Goal: Task Accomplishment & Management: Manage account settings

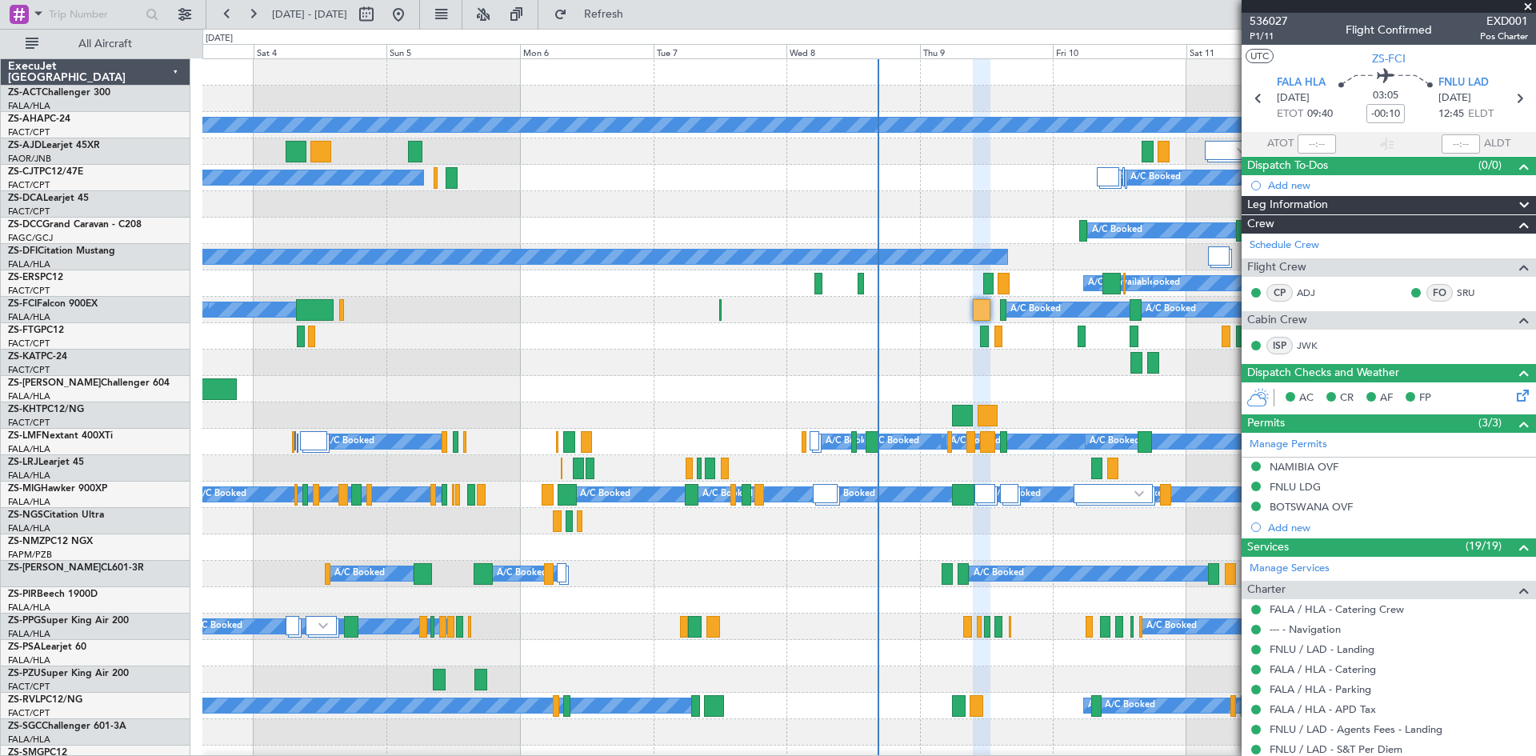
click at [1526, 5] on span at bounding box center [1528, 7] width 16 height 14
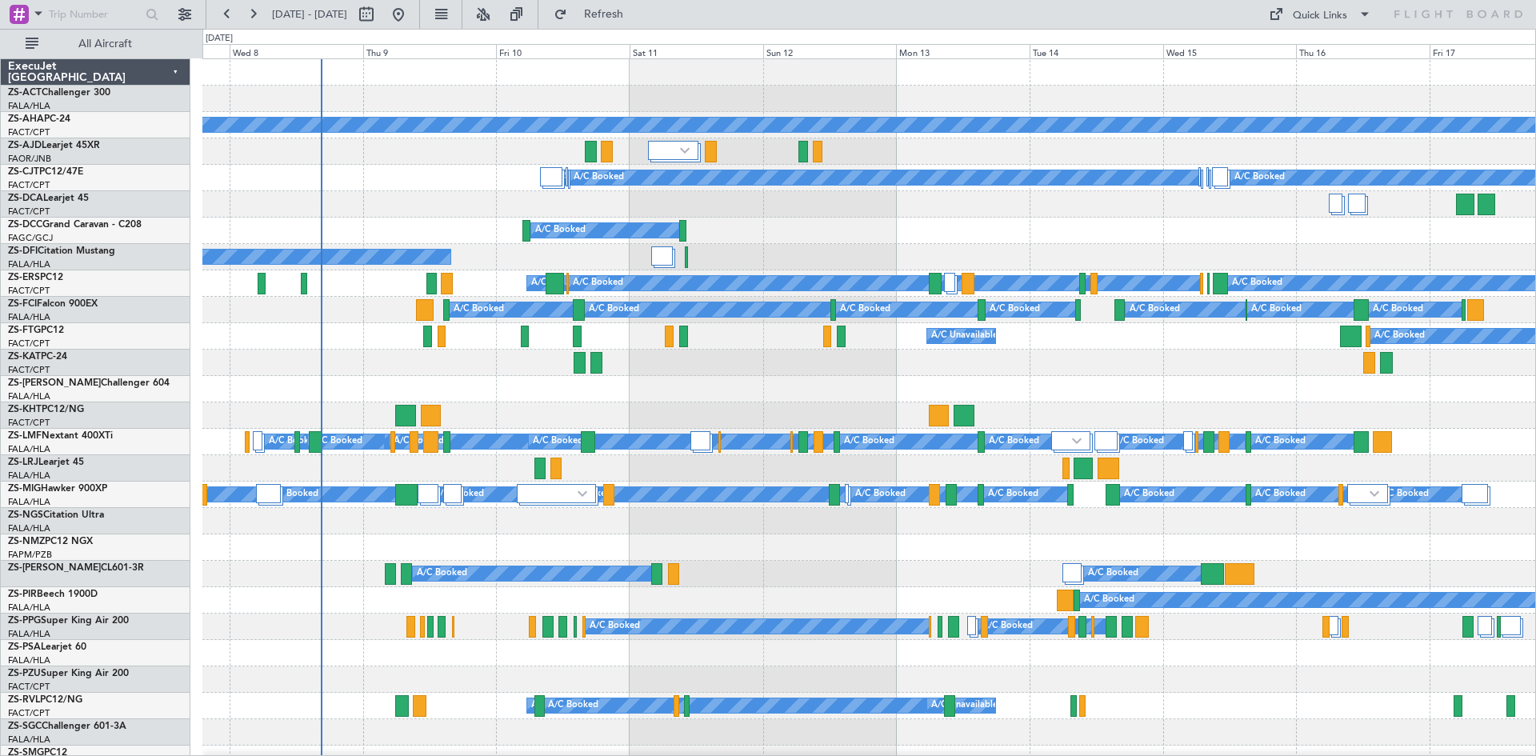
click at [417, 206] on div at bounding box center [868, 204] width 1333 height 26
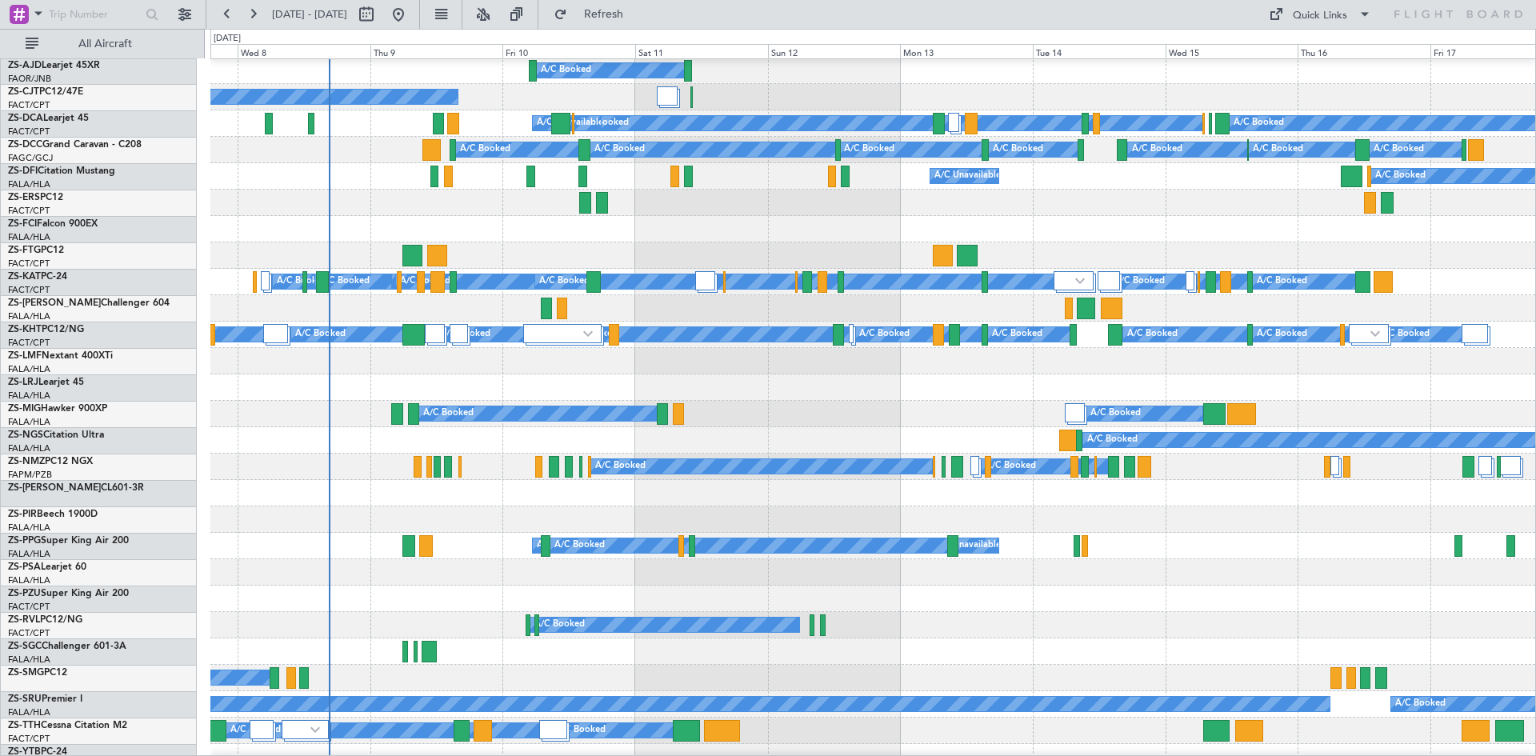
scroll to position [160, 0]
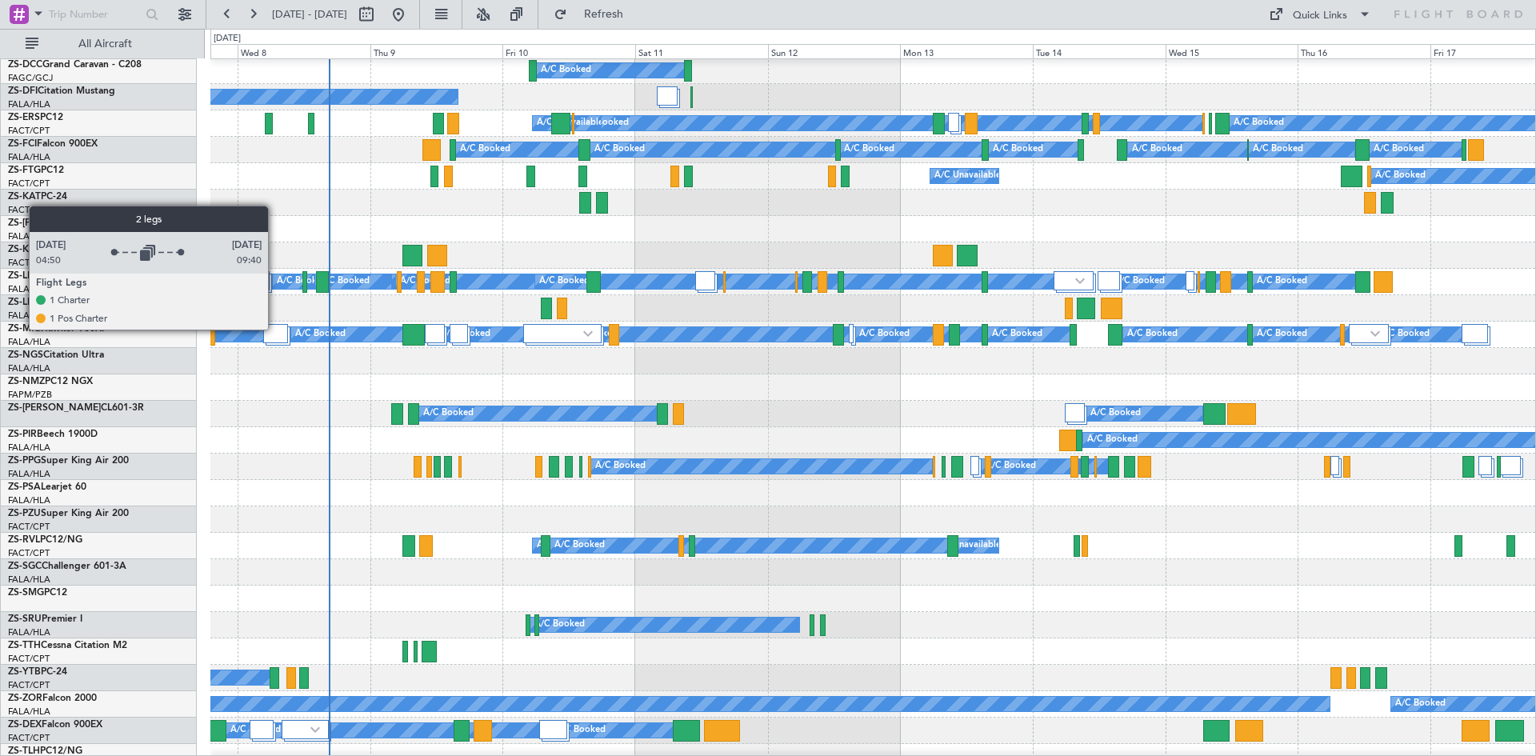
click at [275, 329] on div at bounding box center [275, 333] width 25 height 19
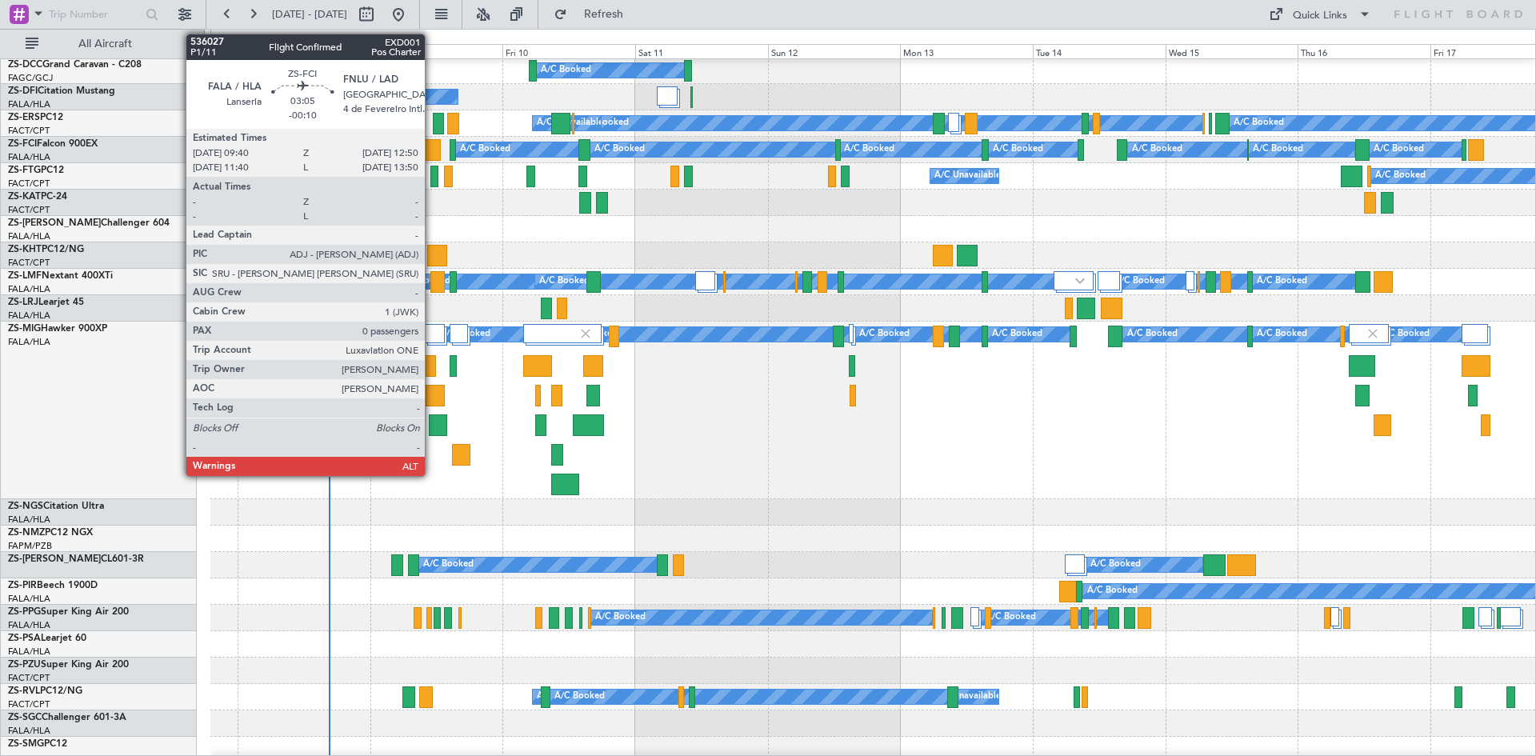
click at [432, 150] on div at bounding box center [432, 150] width 18 height 22
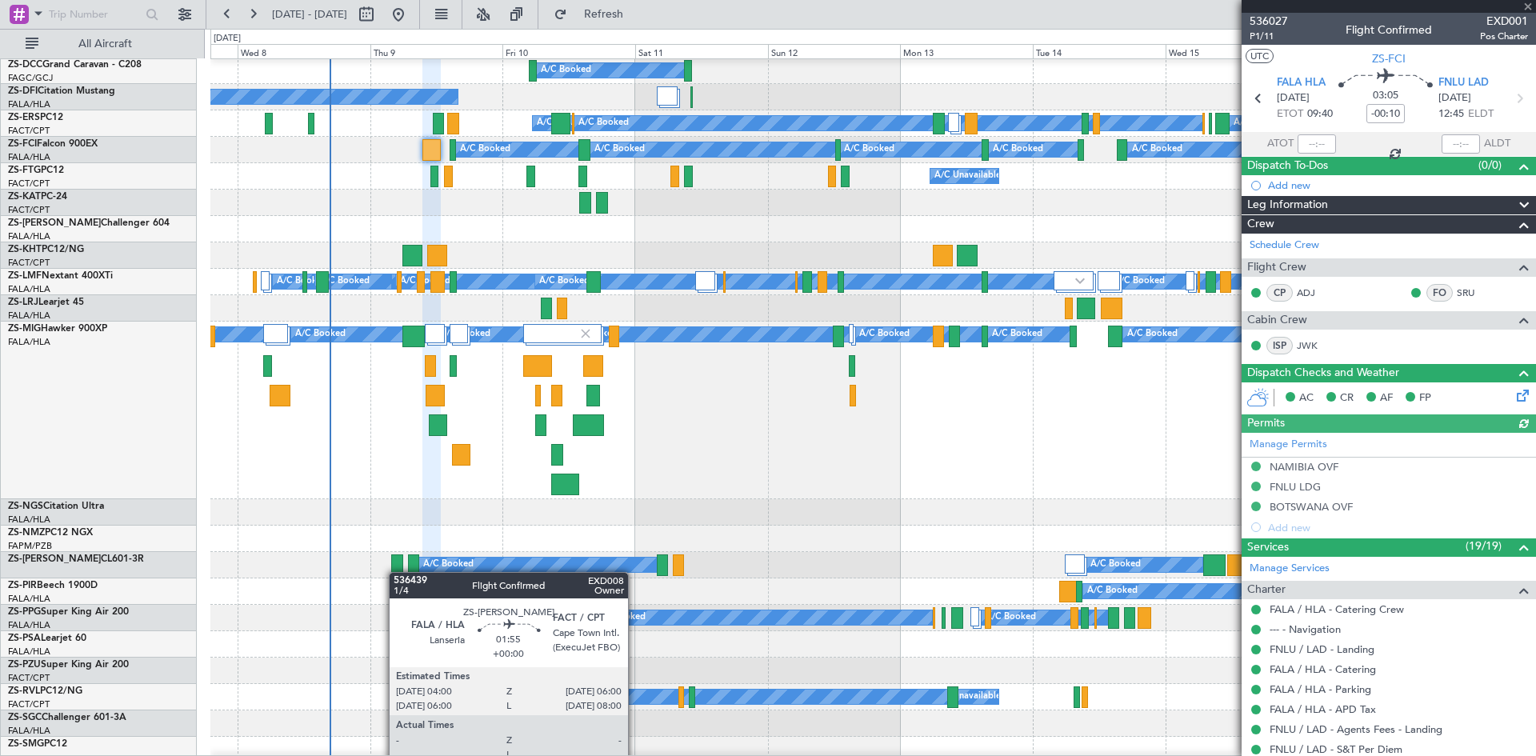
click at [397, 572] on div at bounding box center [396, 566] width 11 height 22
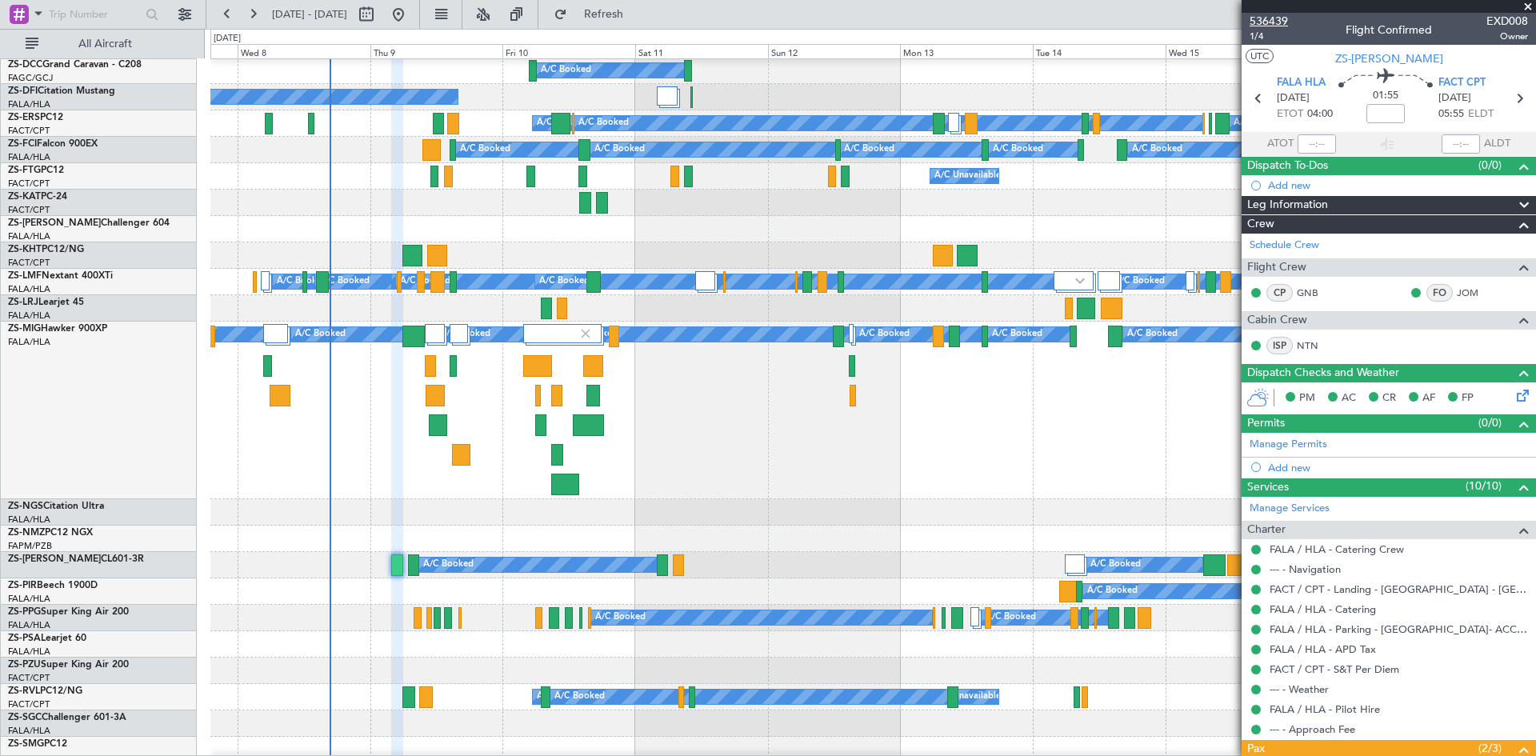
click at [1281, 20] on span "536439" at bounding box center [1269, 21] width 38 height 17
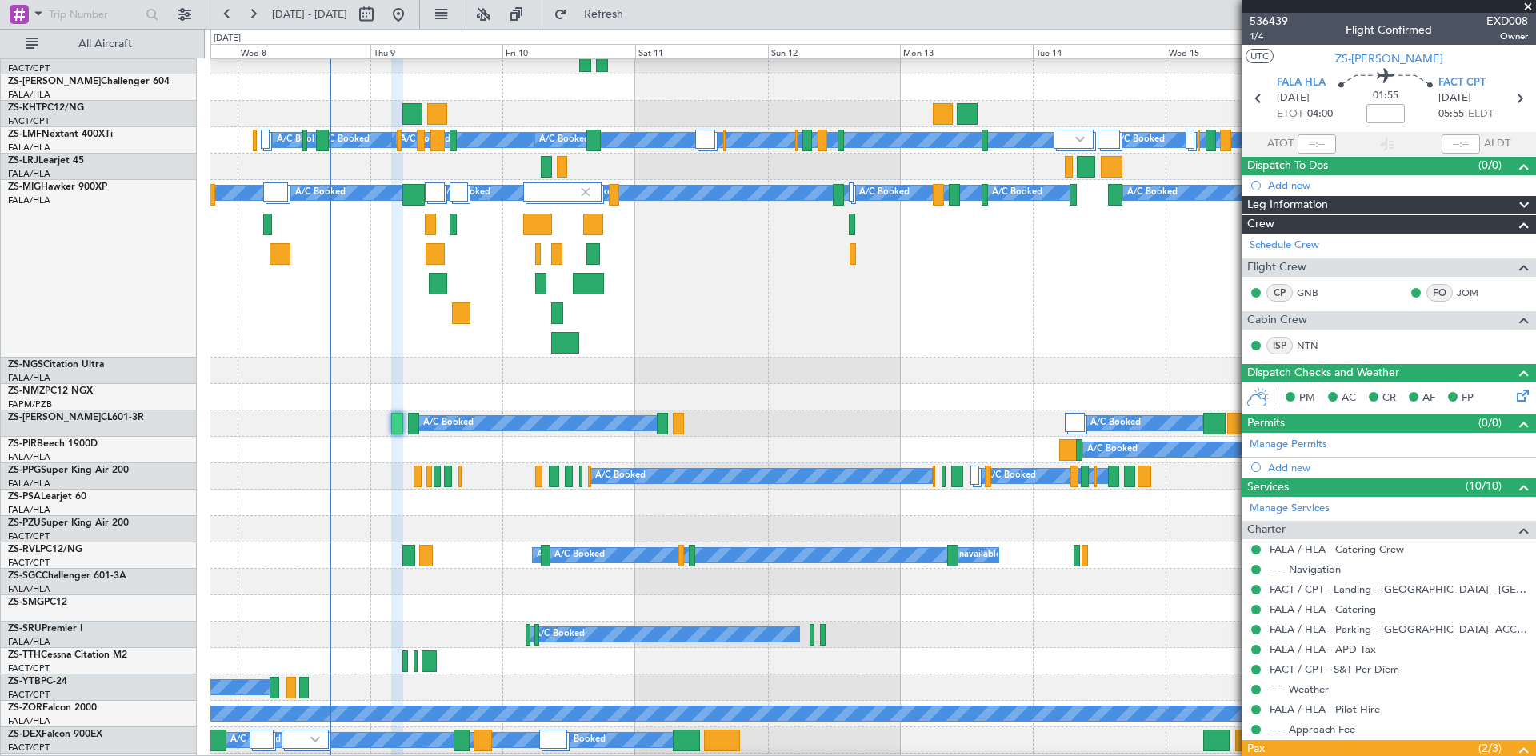
scroll to position [320, 0]
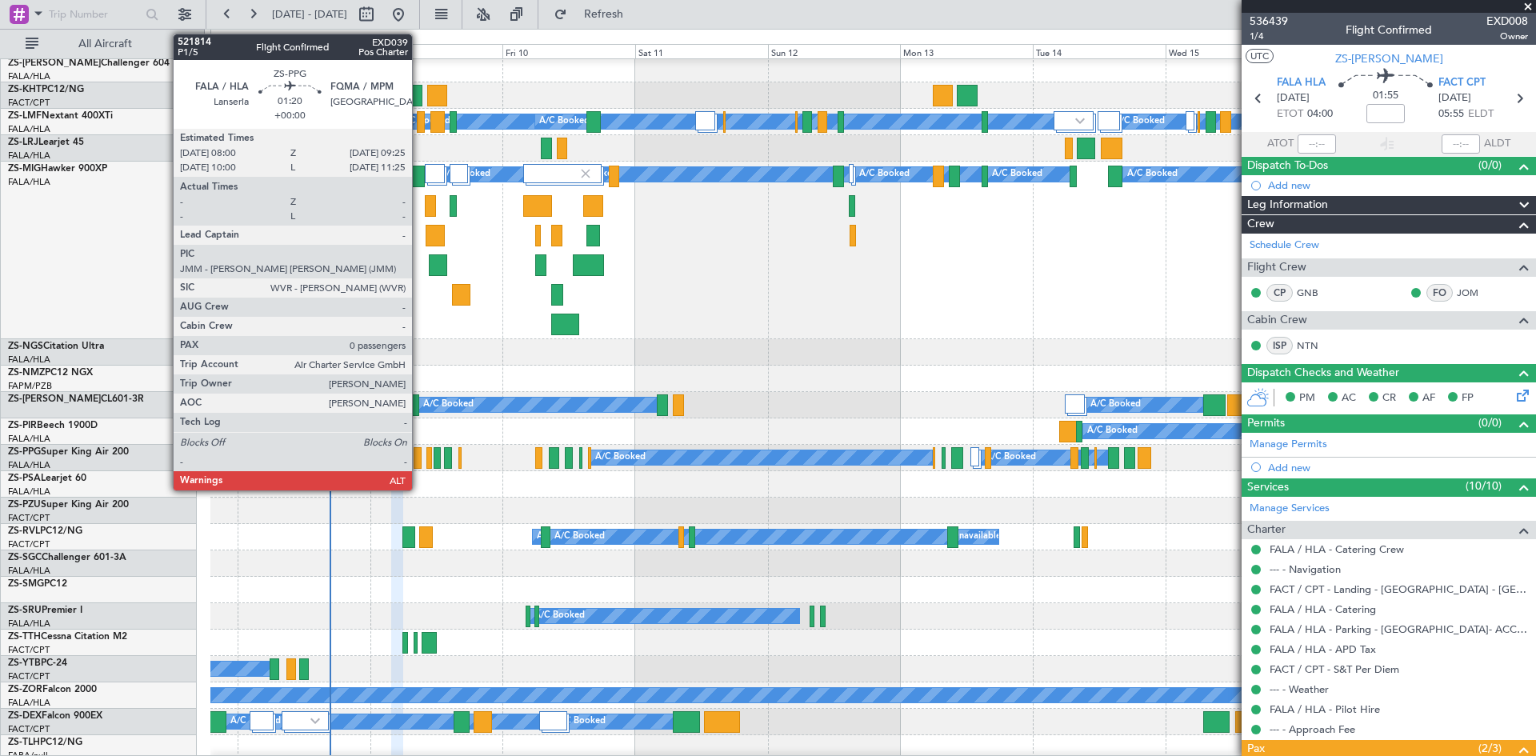
click at [419, 467] on div at bounding box center [418, 458] width 8 height 22
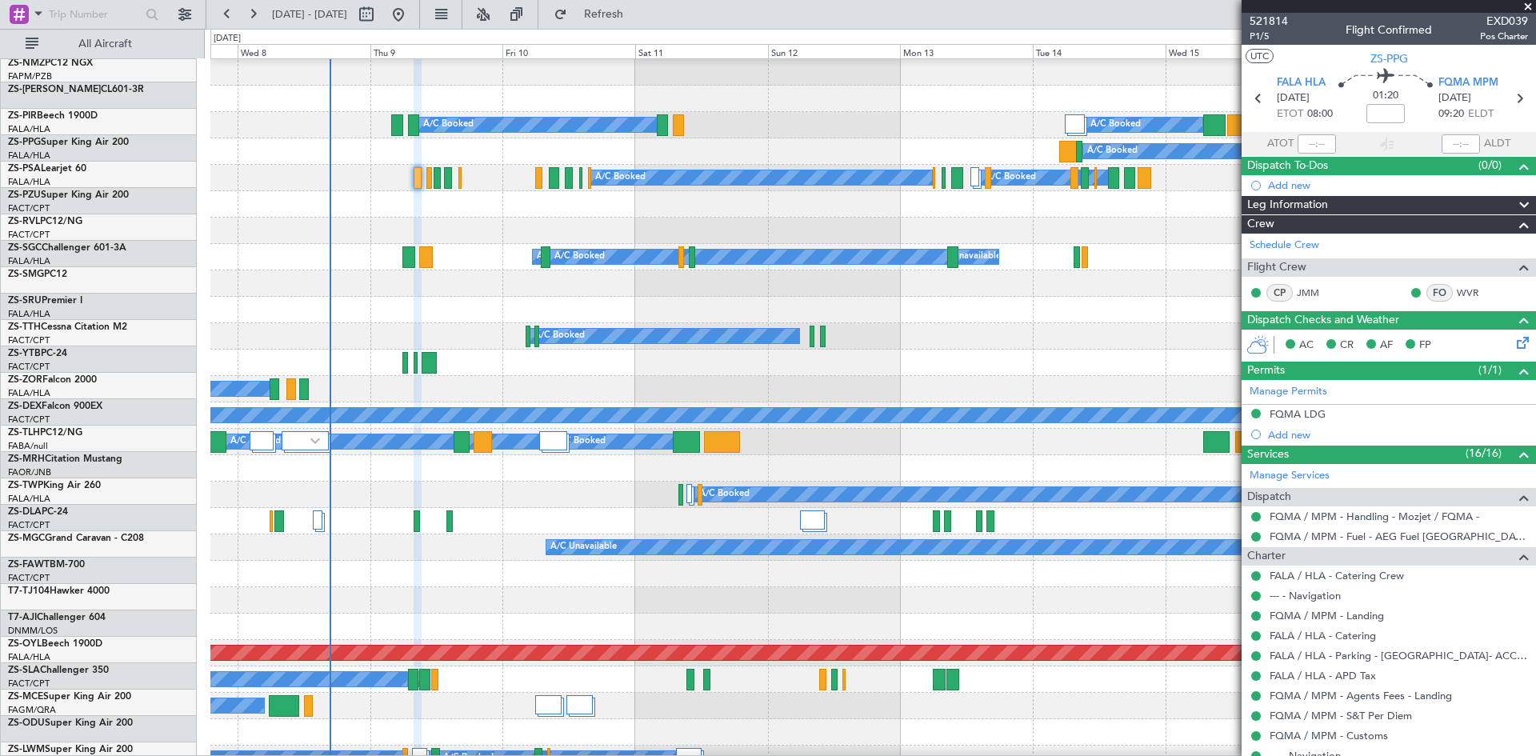
scroll to position [640, 0]
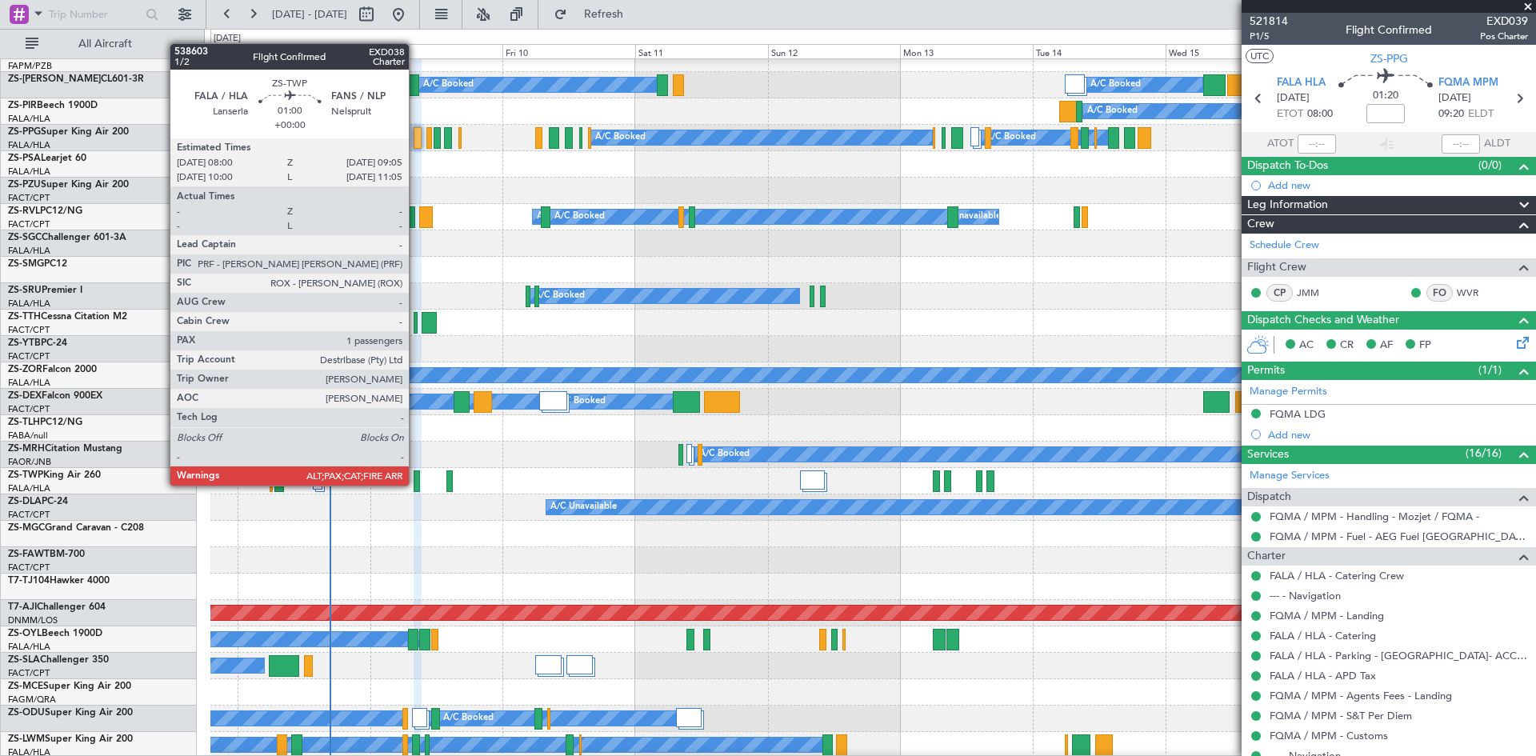
click at [416, 484] on div at bounding box center [417, 482] width 6 height 22
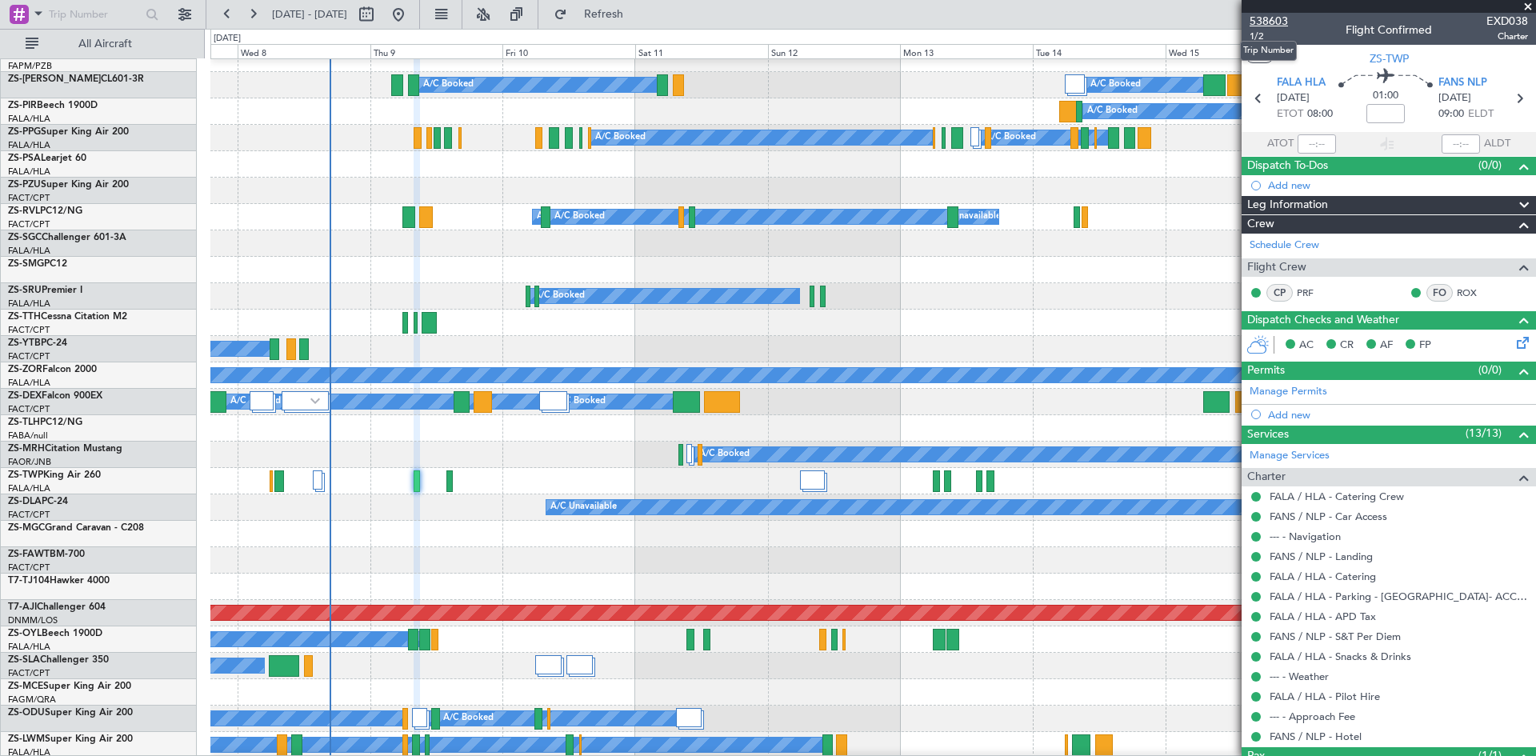
click at [1277, 16] on span "538603" at bounding box center [1269, 21] width 38 height 17
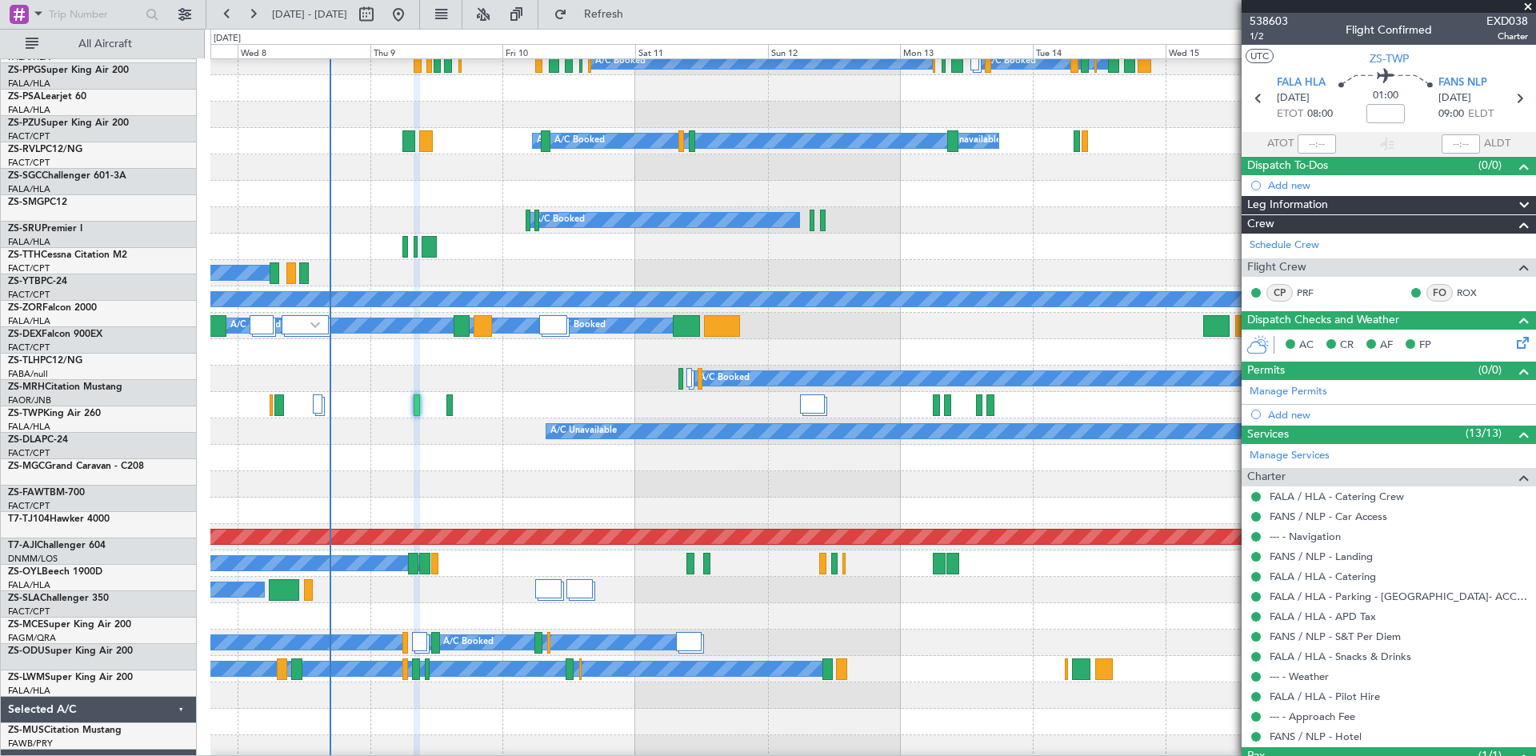
scroll to position [720, 0]
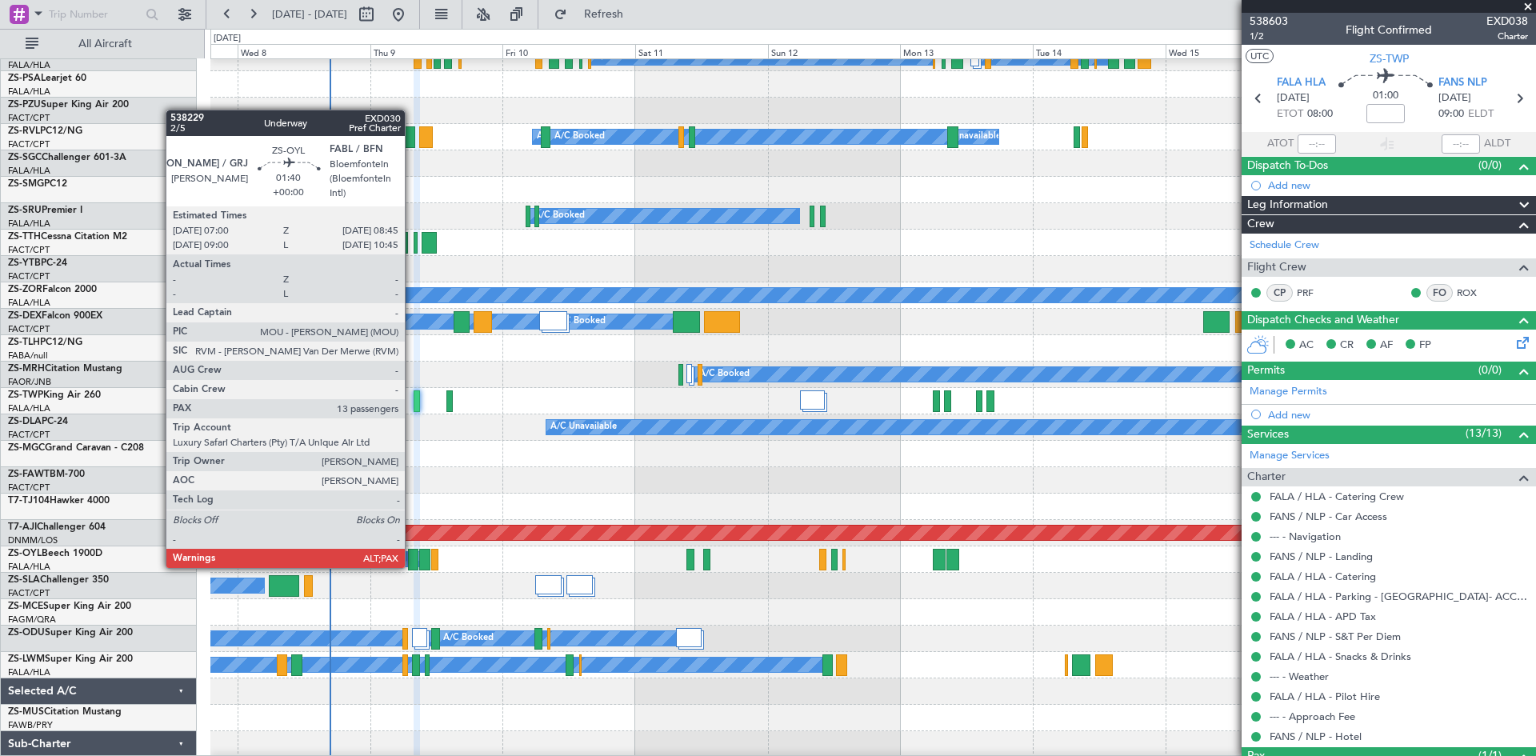
click at [412, 567] on div at bounding box center [413, 560] width 10 height 22
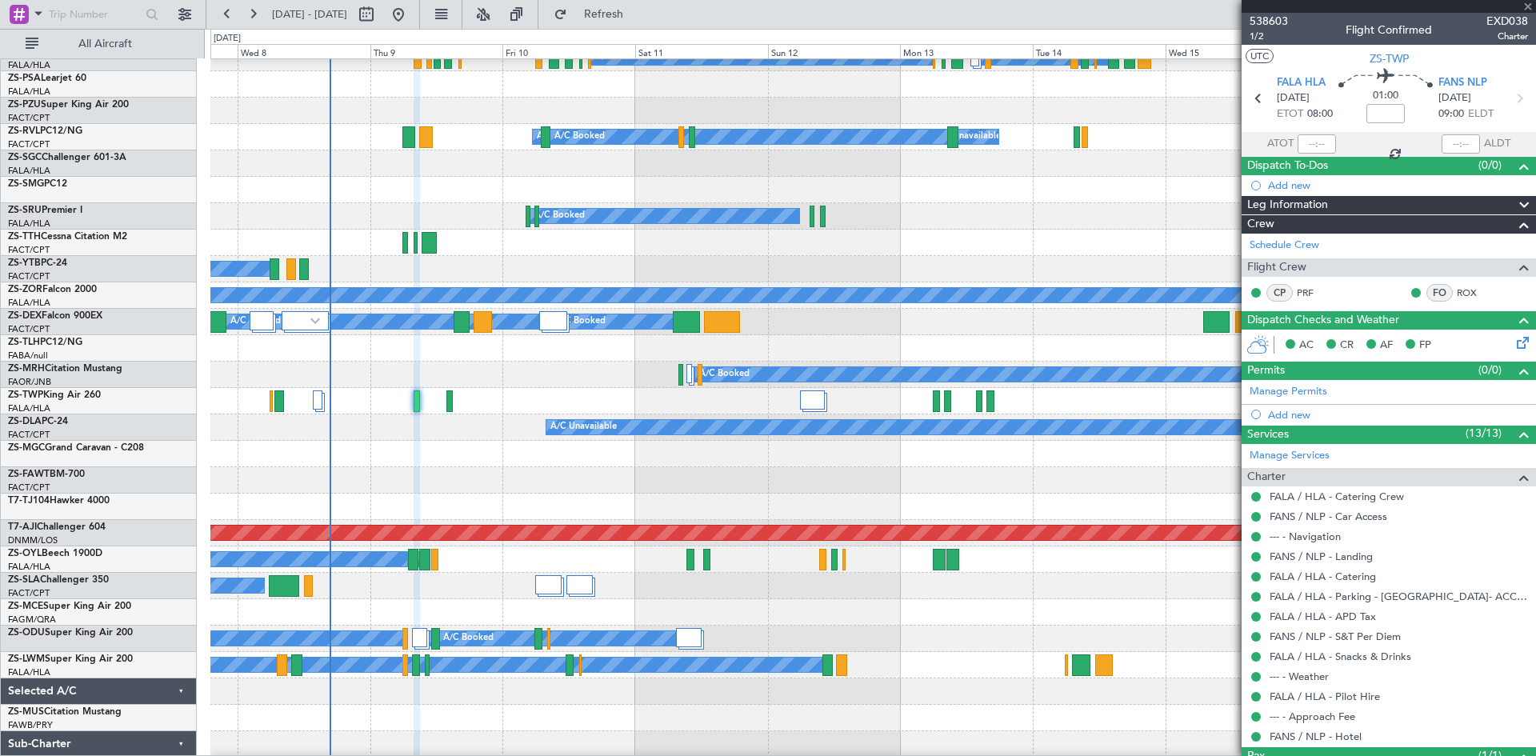
type input "13"
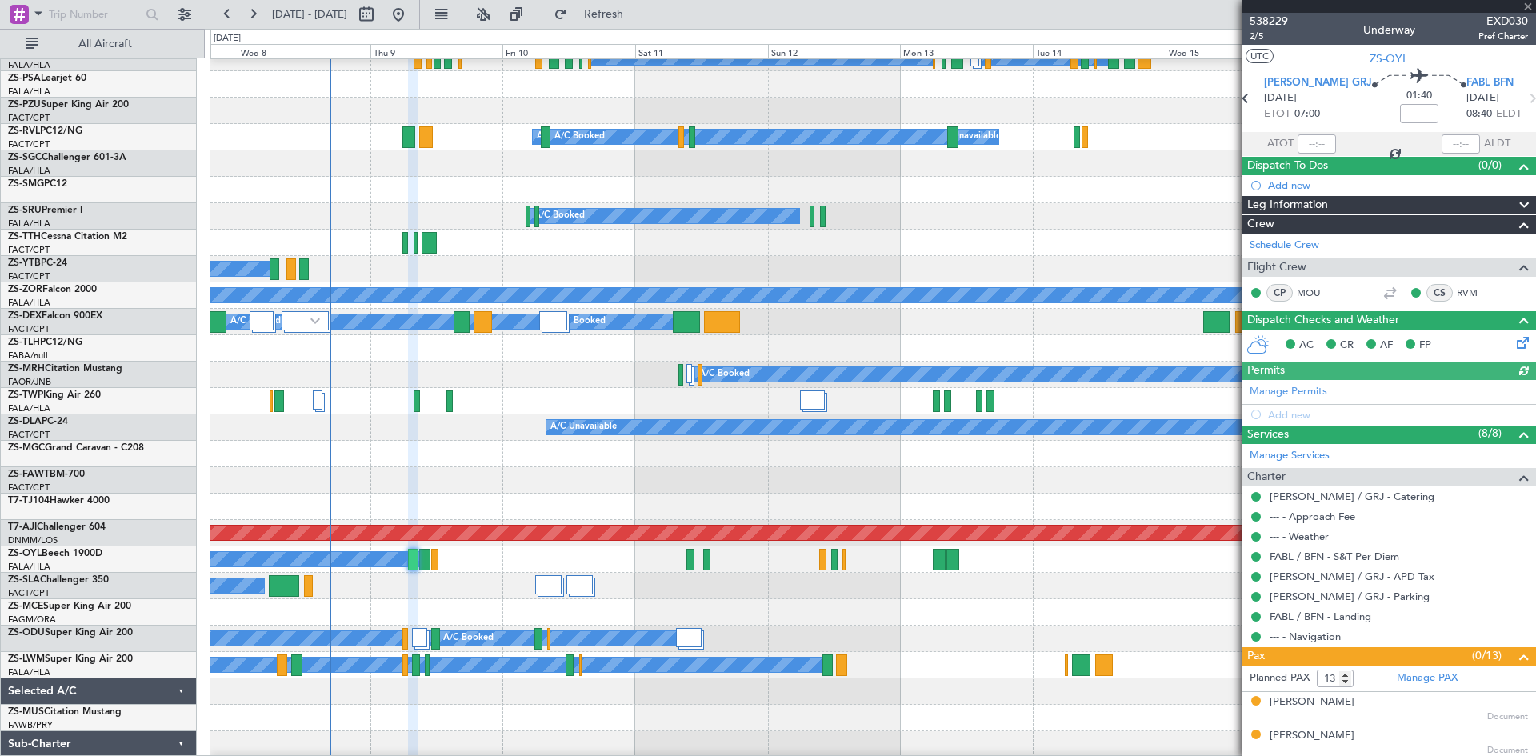
click at [1260, 17] on span "538229" at bounding box center [1269, 21] width 38 height 17
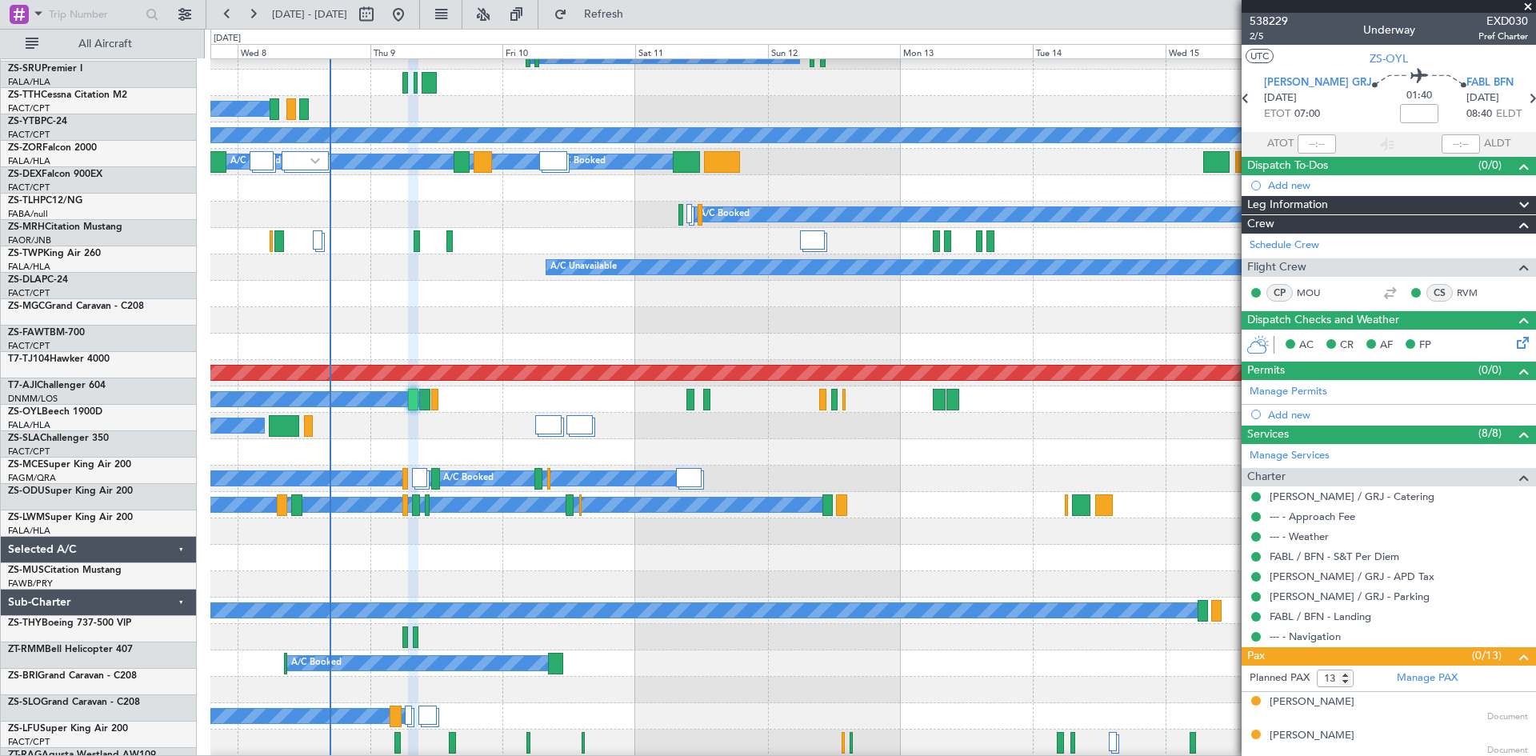
scroll to position [880, 0]
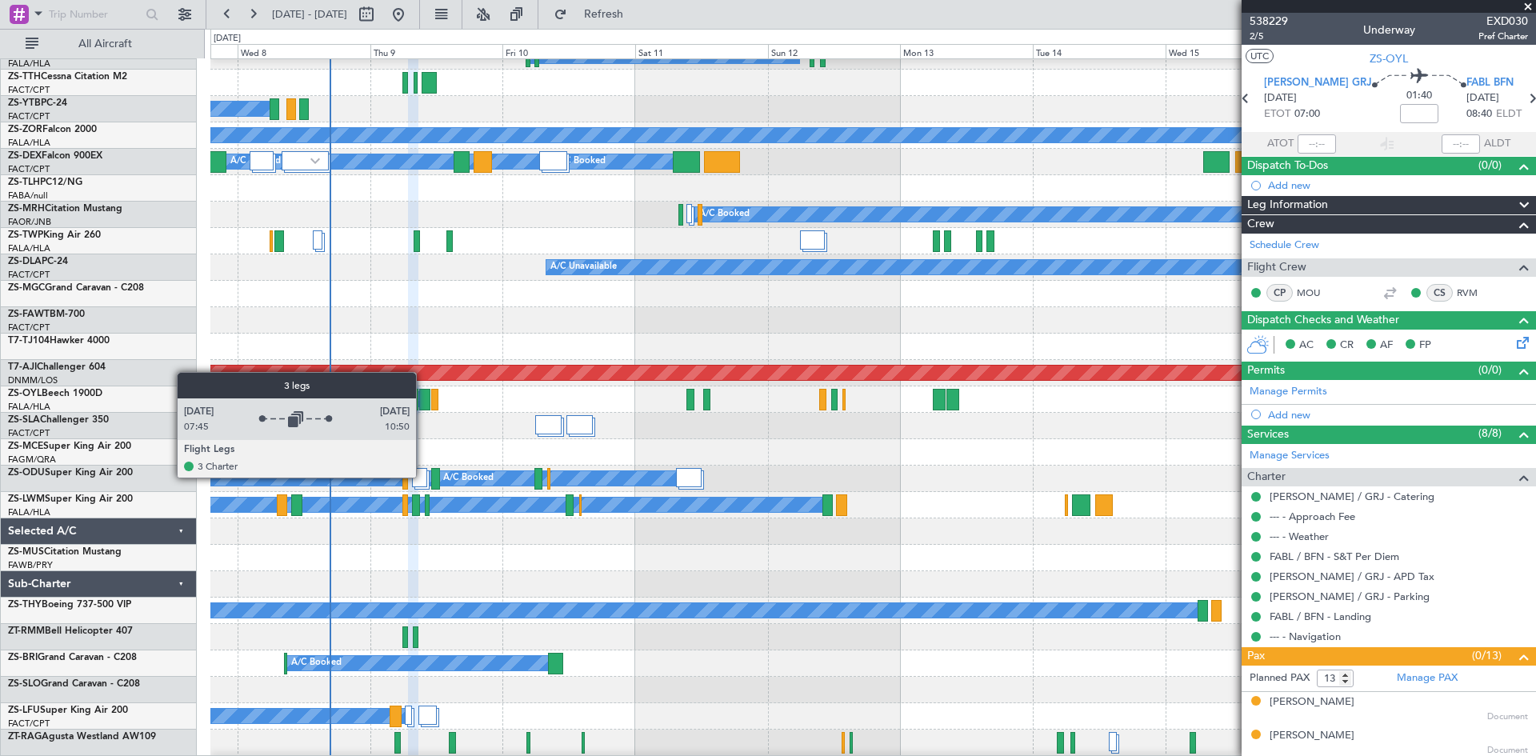
click at [423, 477] on div at bounding box center [419, 477] width 15 height 19
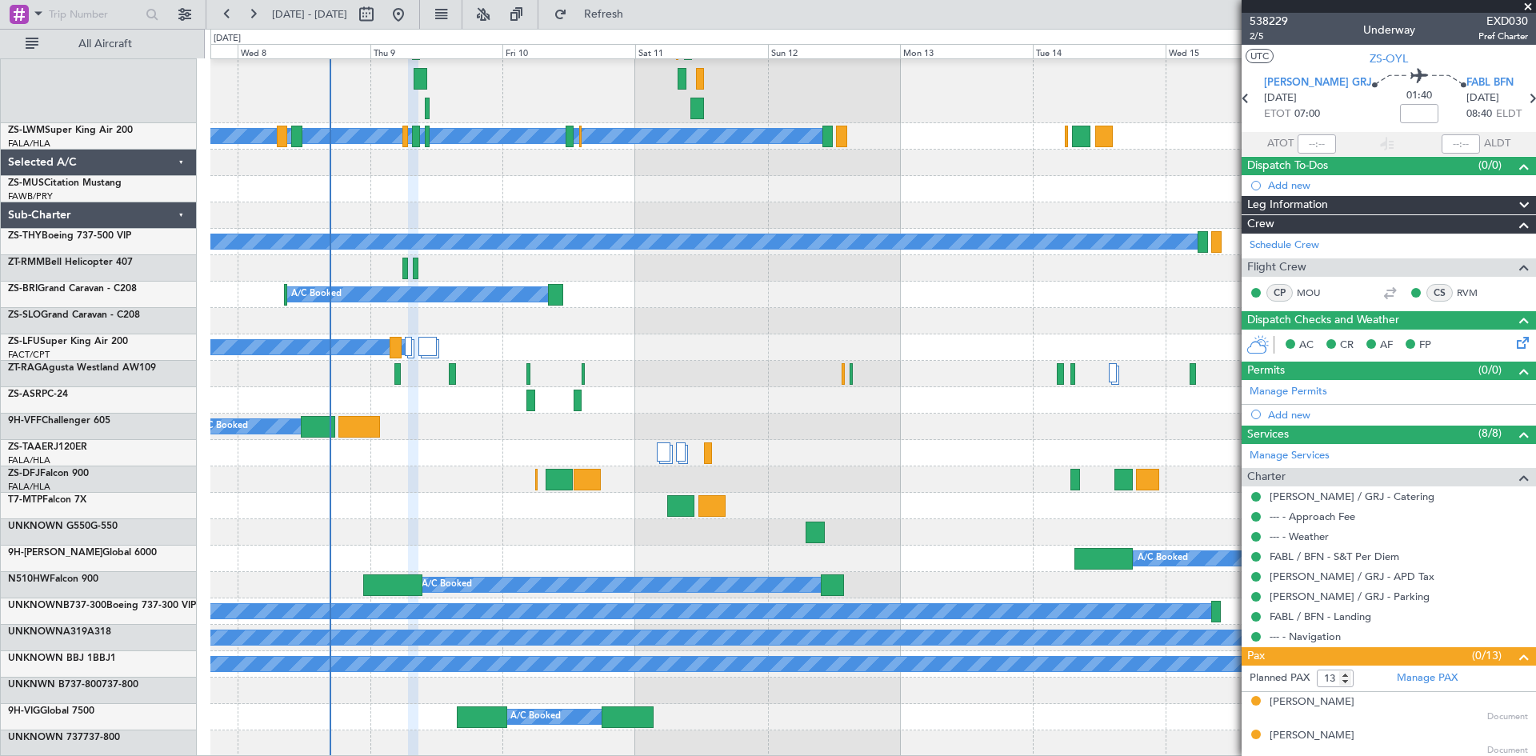
scroll to position [1341, 0]
click at [387, 470] on div at bounding box center [872, 480] width 1325 height 26
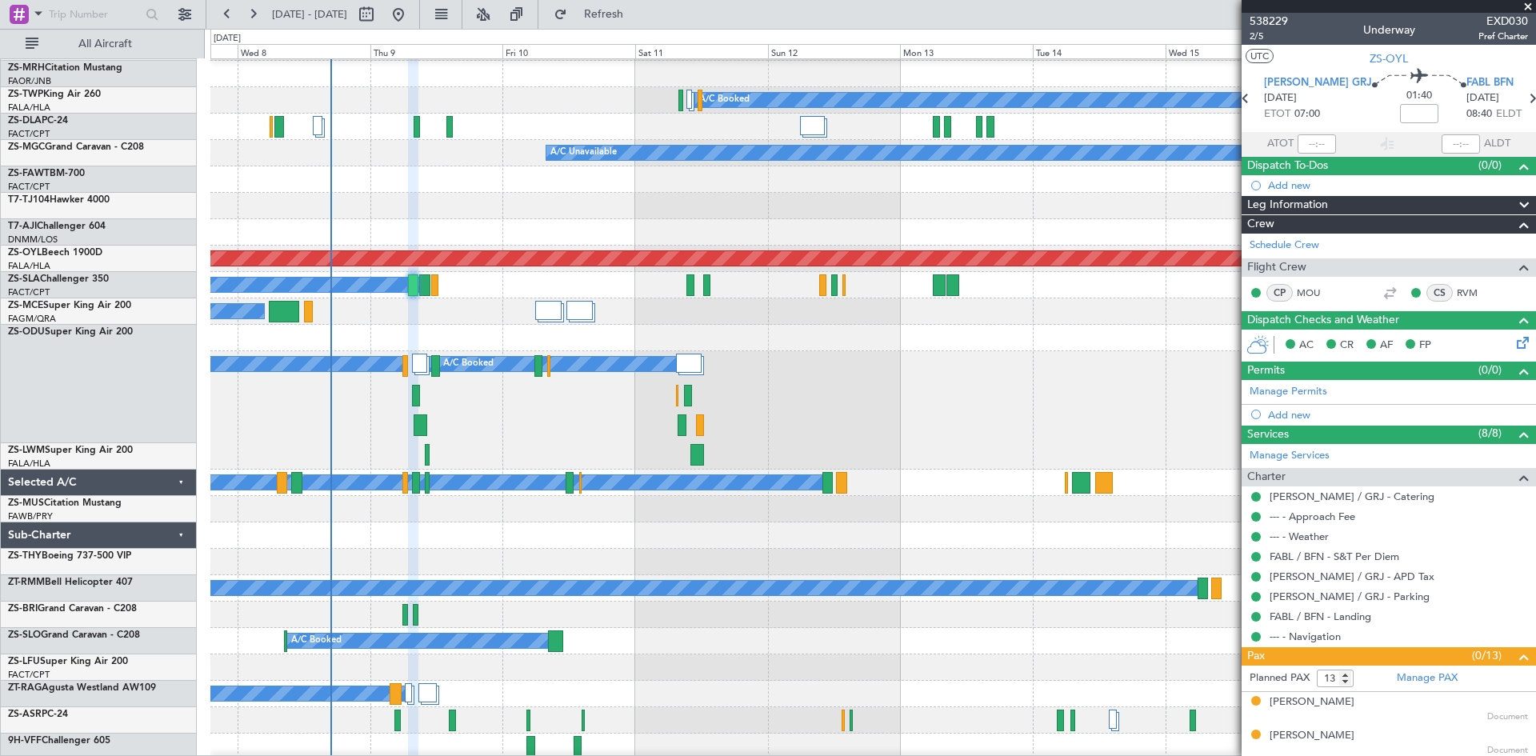
scroll to position [861, 0]
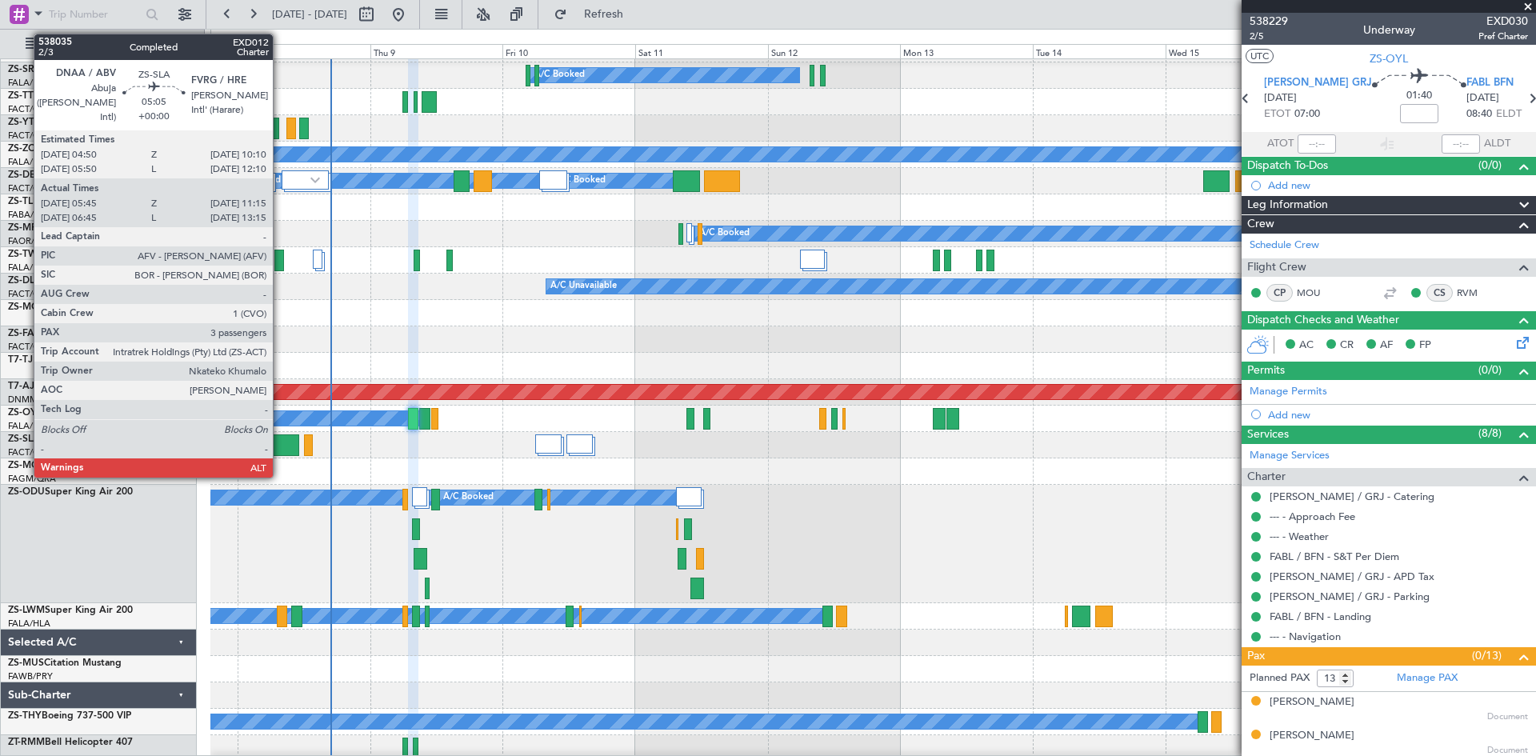
click at [278, 447] on div at bounding box center [284, 446] width 30 height 22
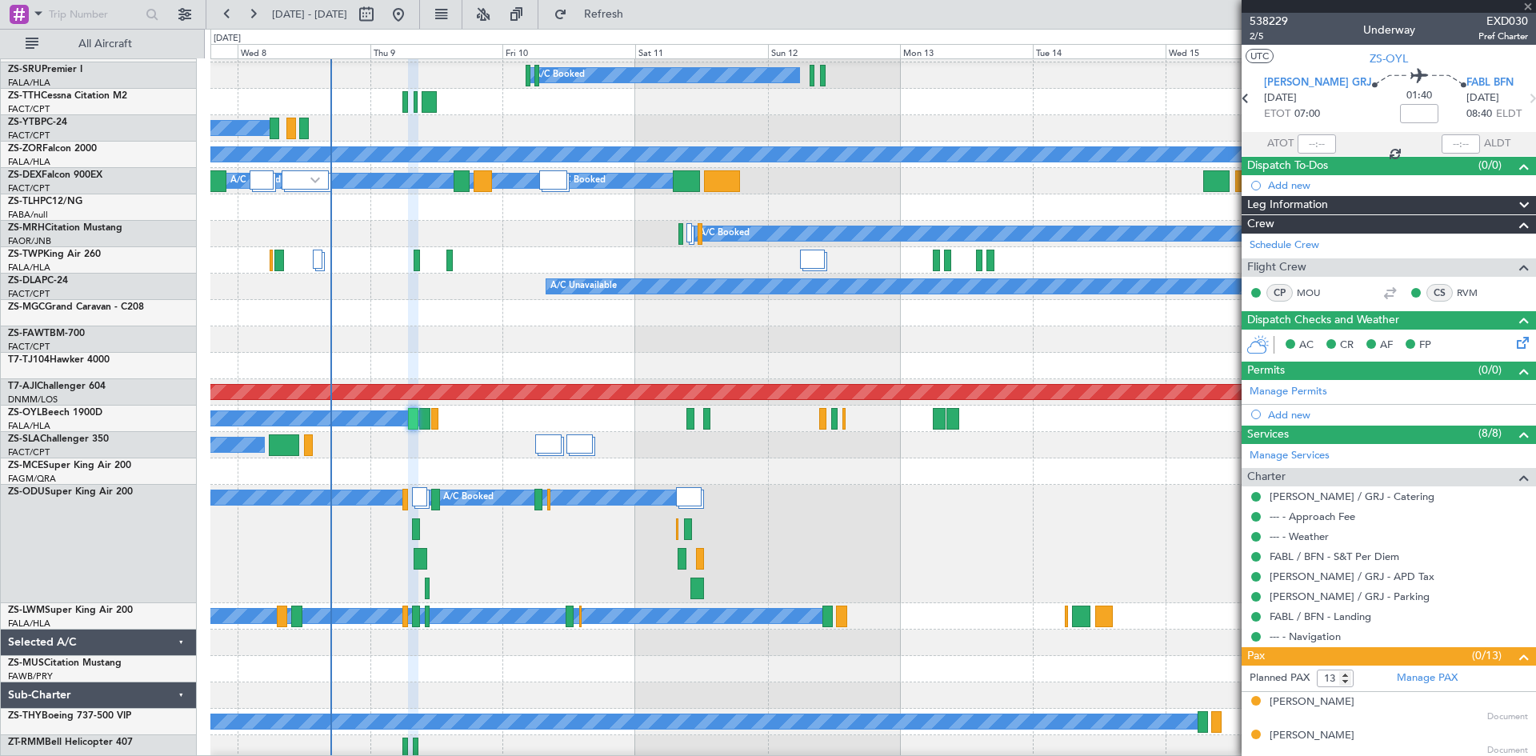
type input "05:55"
type input "11:10"
type input "3"
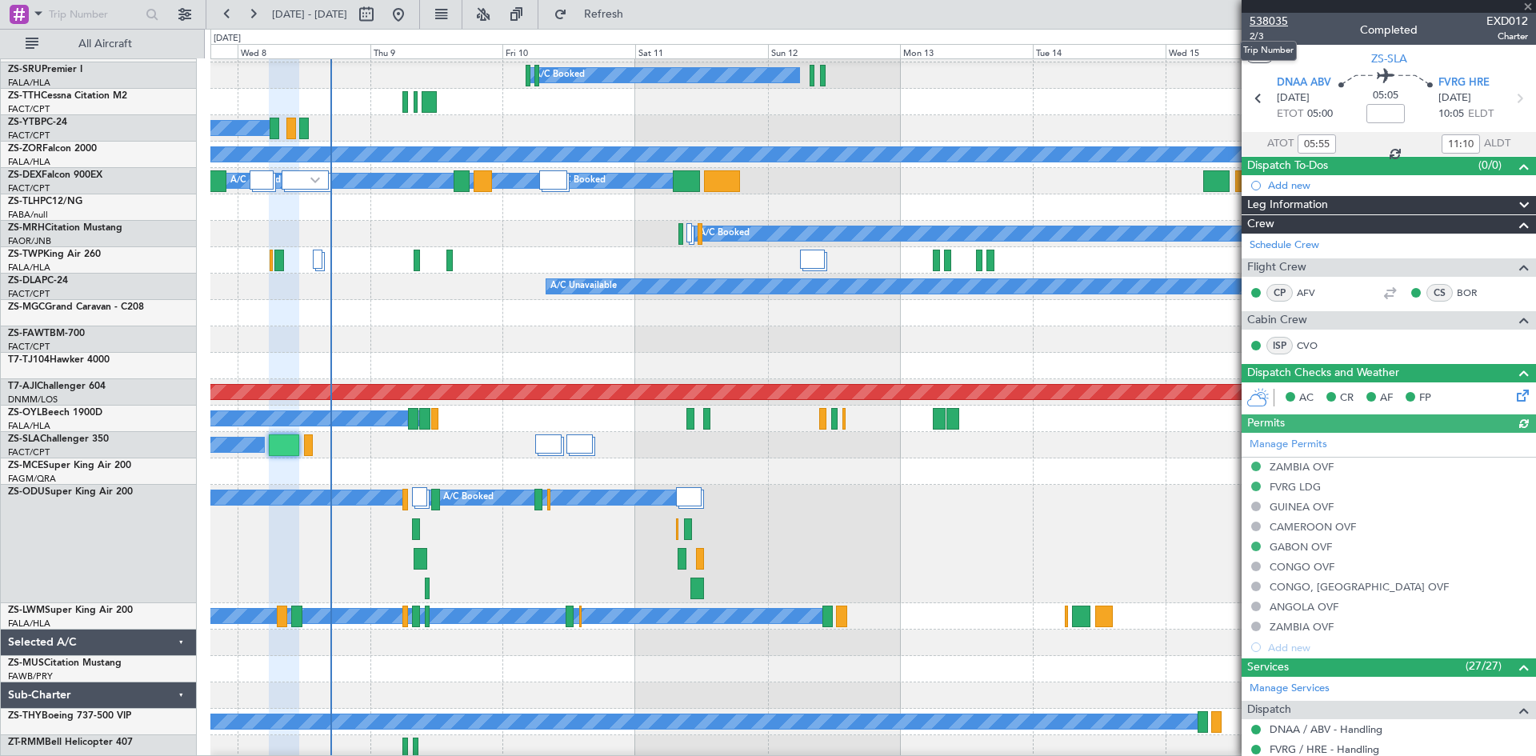
click at [1269, 22] on span "538035" at bounding box center [1269, 21] width 38 height 17
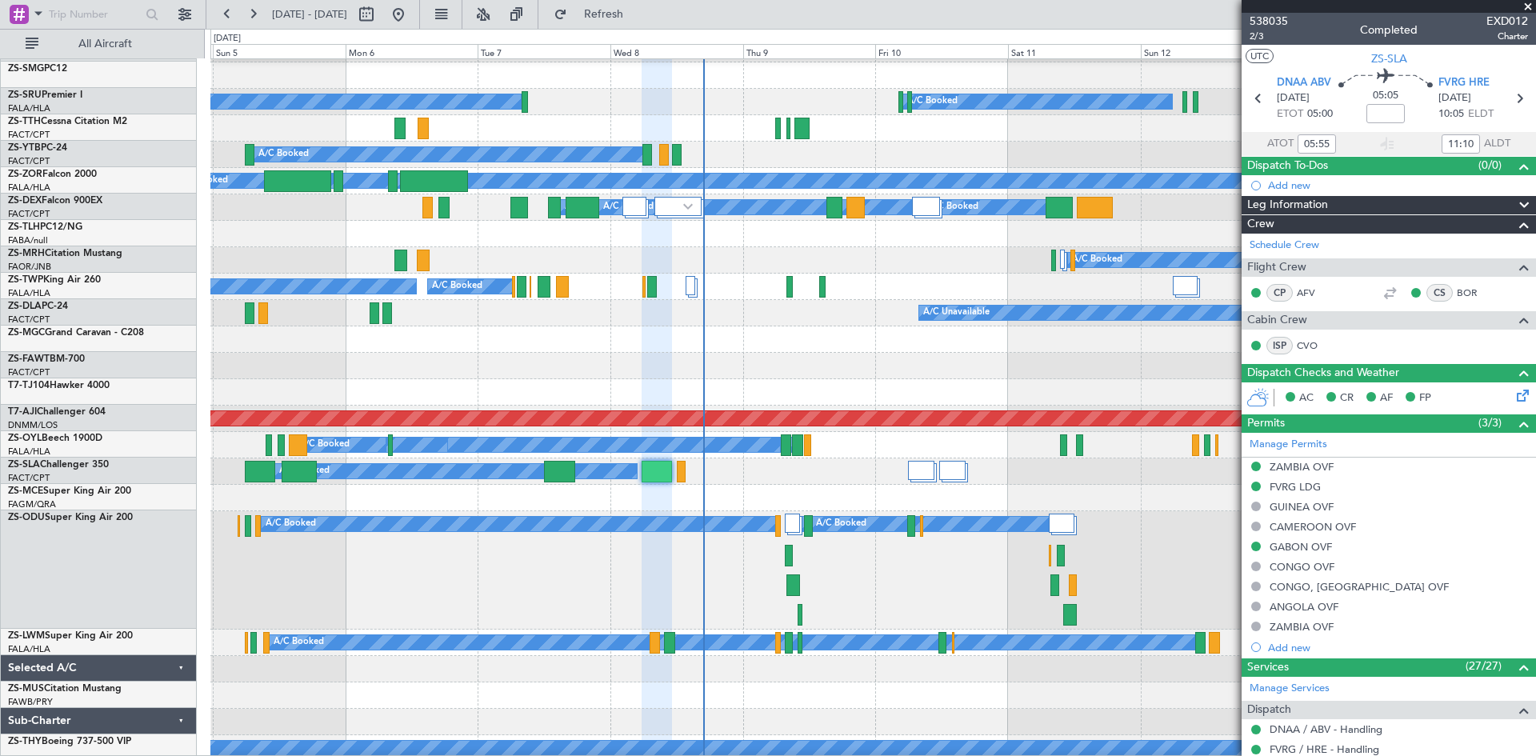
scroll to position [835, 0]
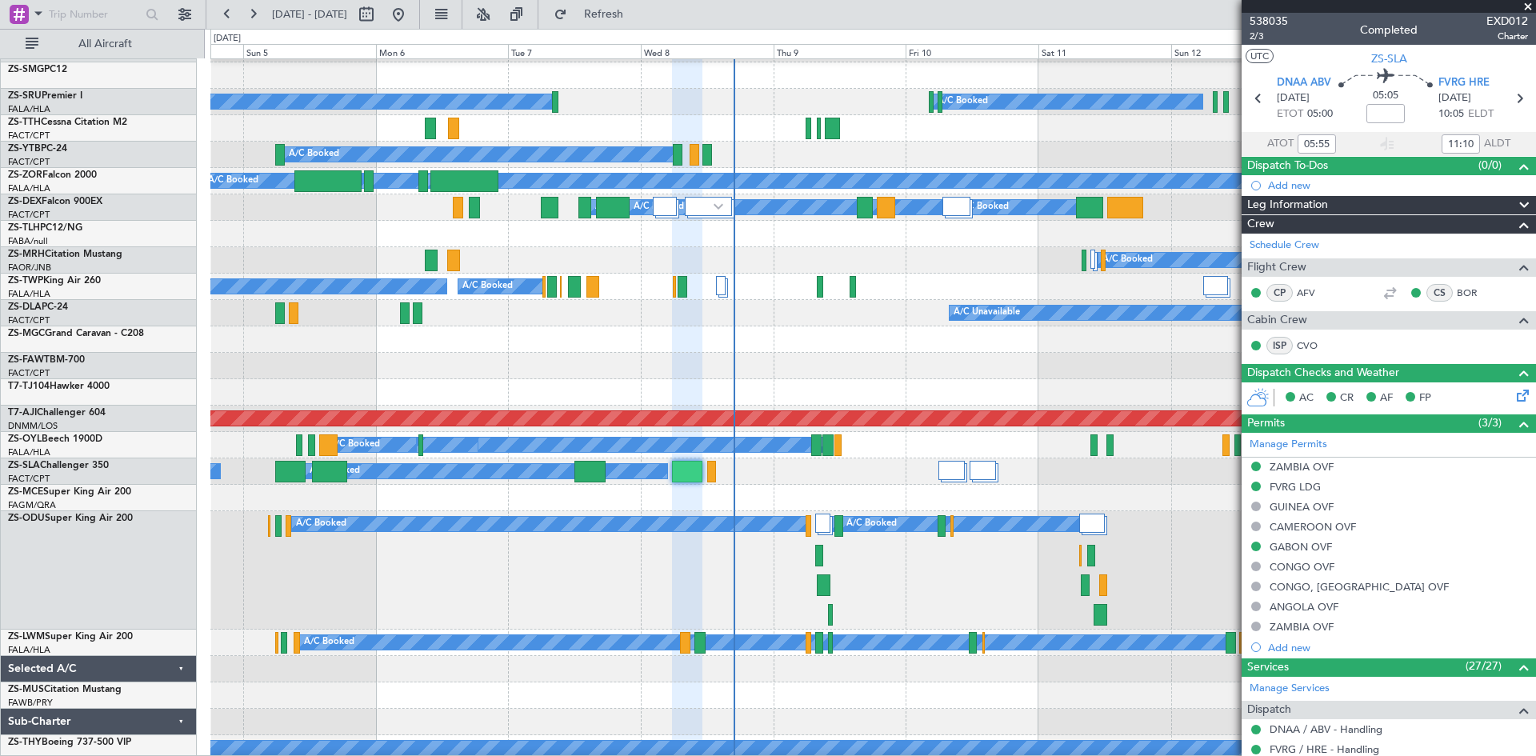
click at [695, 575] on div "A/C Booked A/C Booked A/C Booked" at bounding box center [872, 570] width 1325 height 118
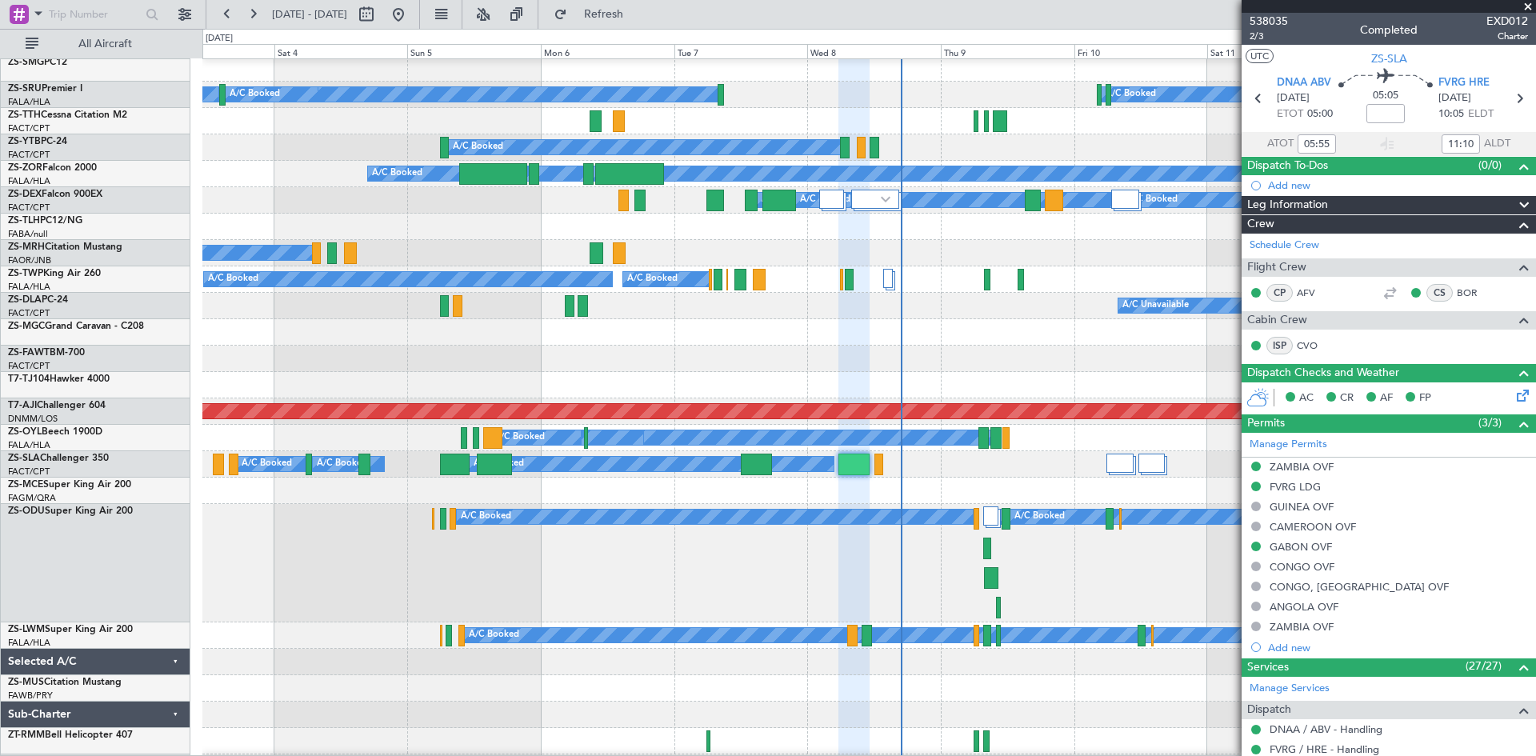
scroll to position [843, 0]
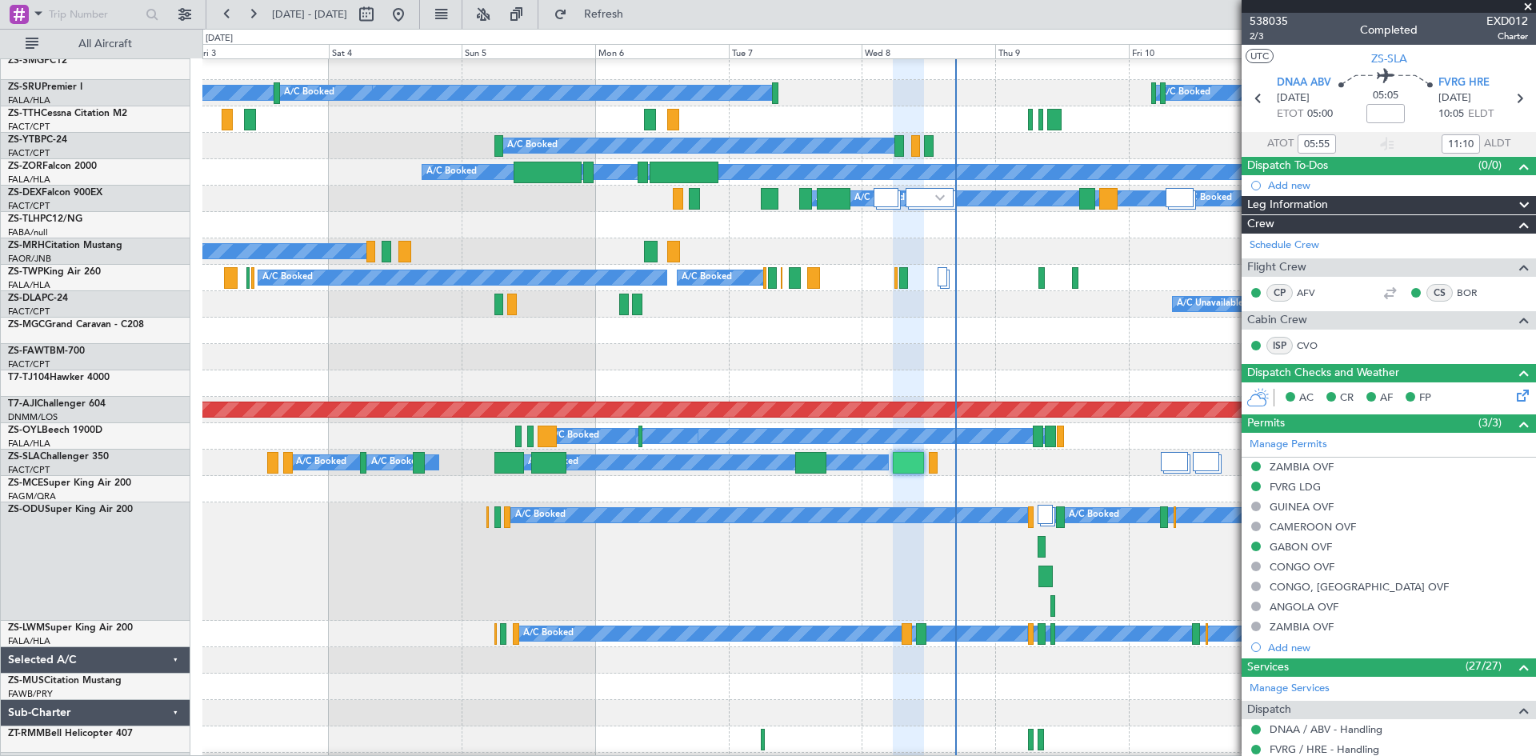
click at [609, 580] on div "A/C Booked A/C Booked A/C Booked" at bounding box center [868, 562] width 1333 height 118
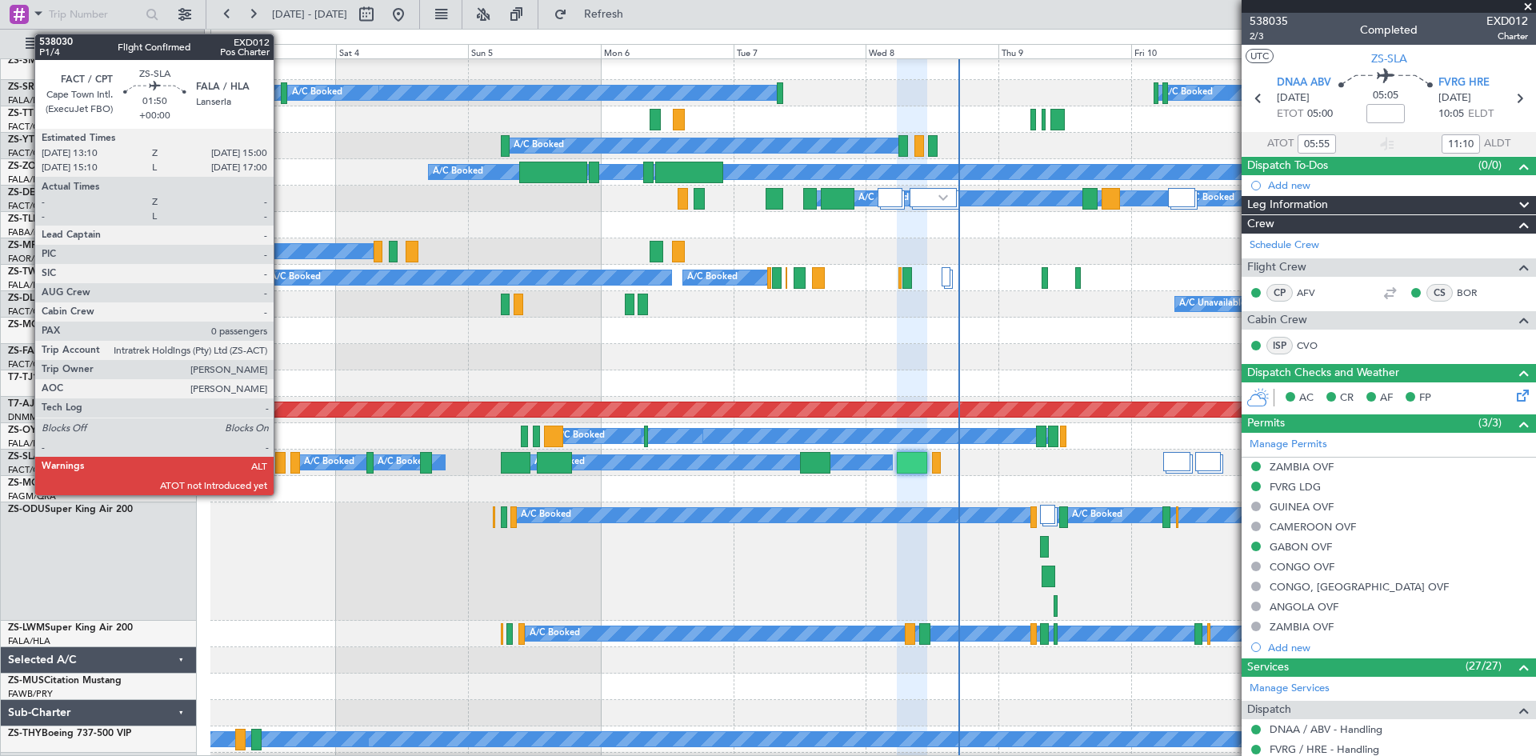
click at [281, 466] on div at bounding box center [280, 463] width 10 height 22
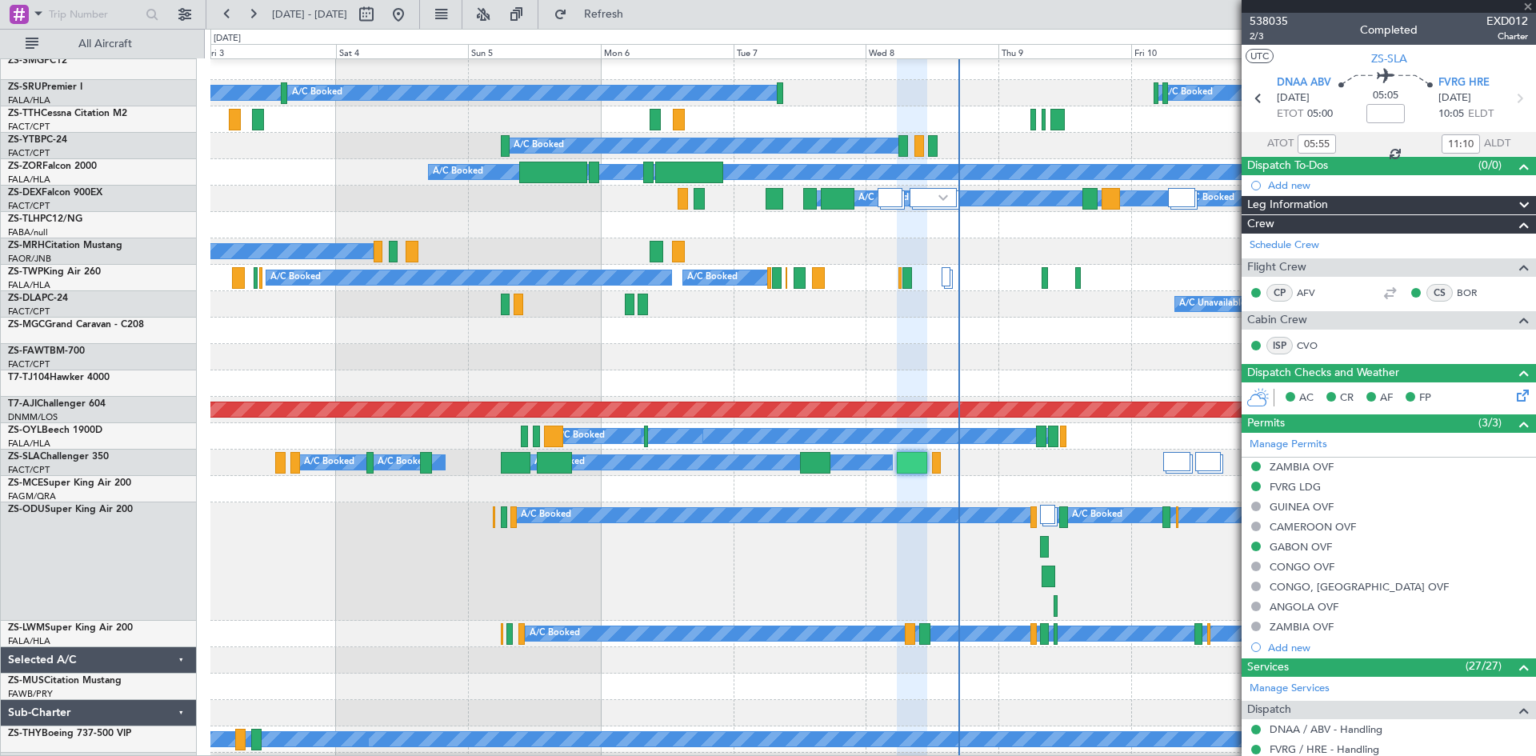
type input "0"
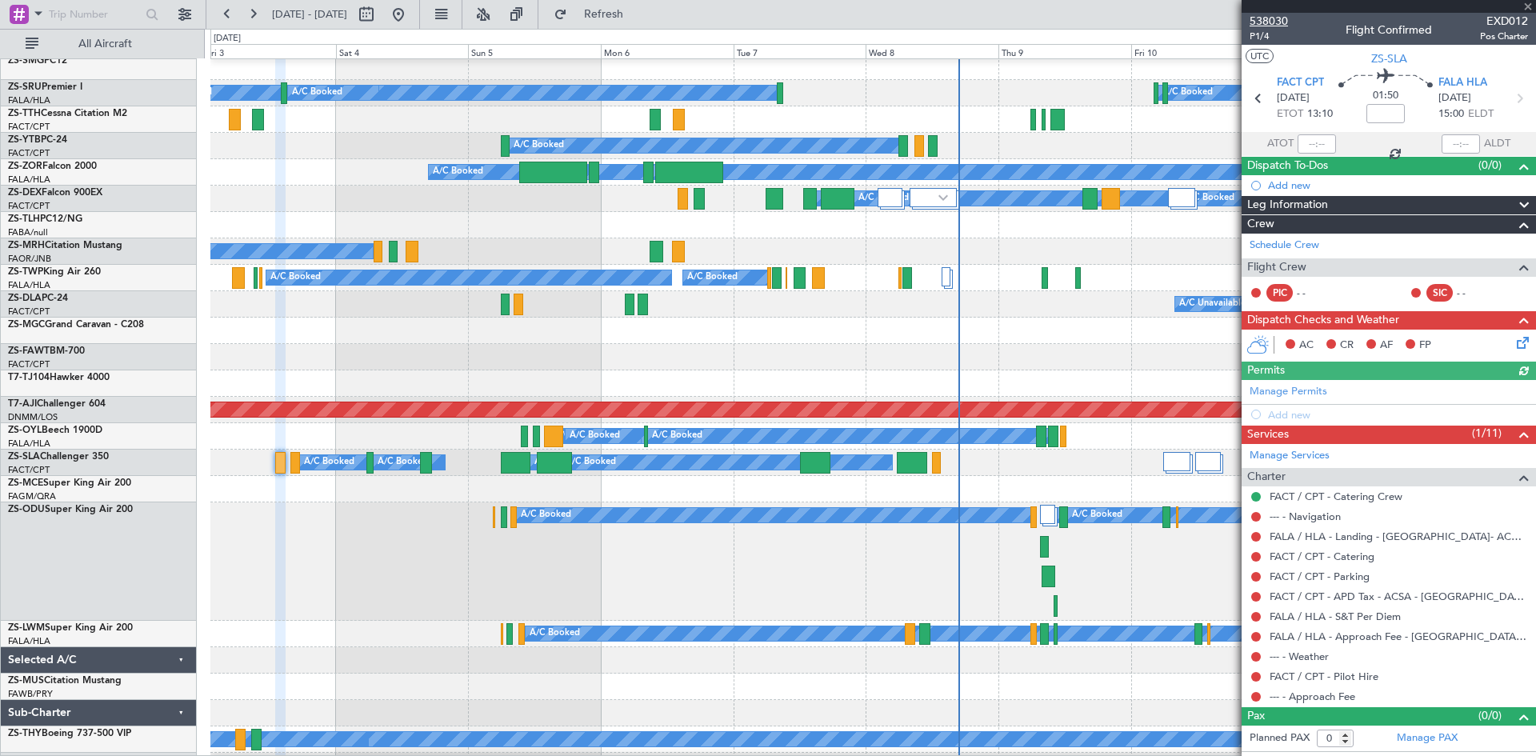
click at [1274, 18] on span "538030" at bounding box center [1269, 21] width 38 height 17
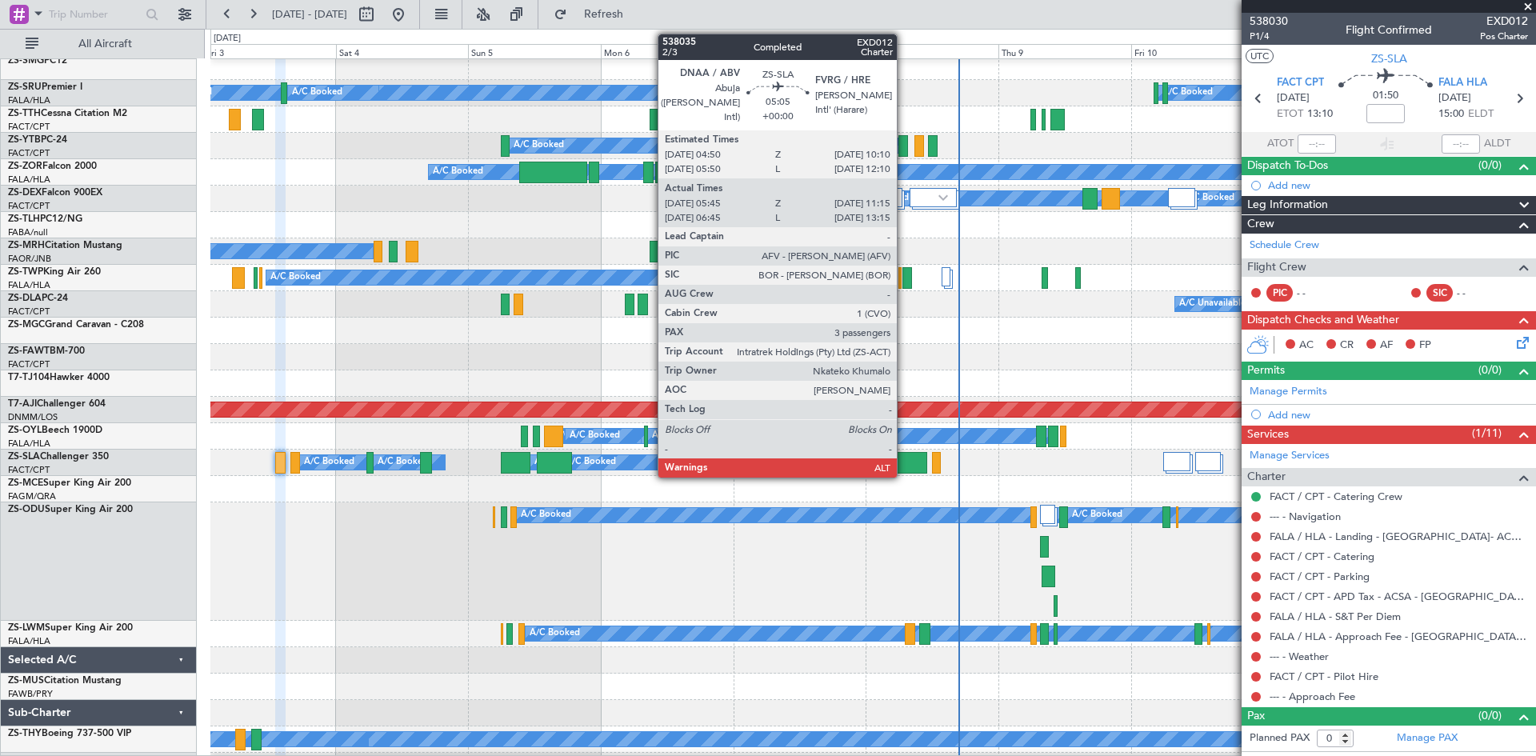
click at [904, 456] on div at bounding box center [912, 463] width 30 height 22
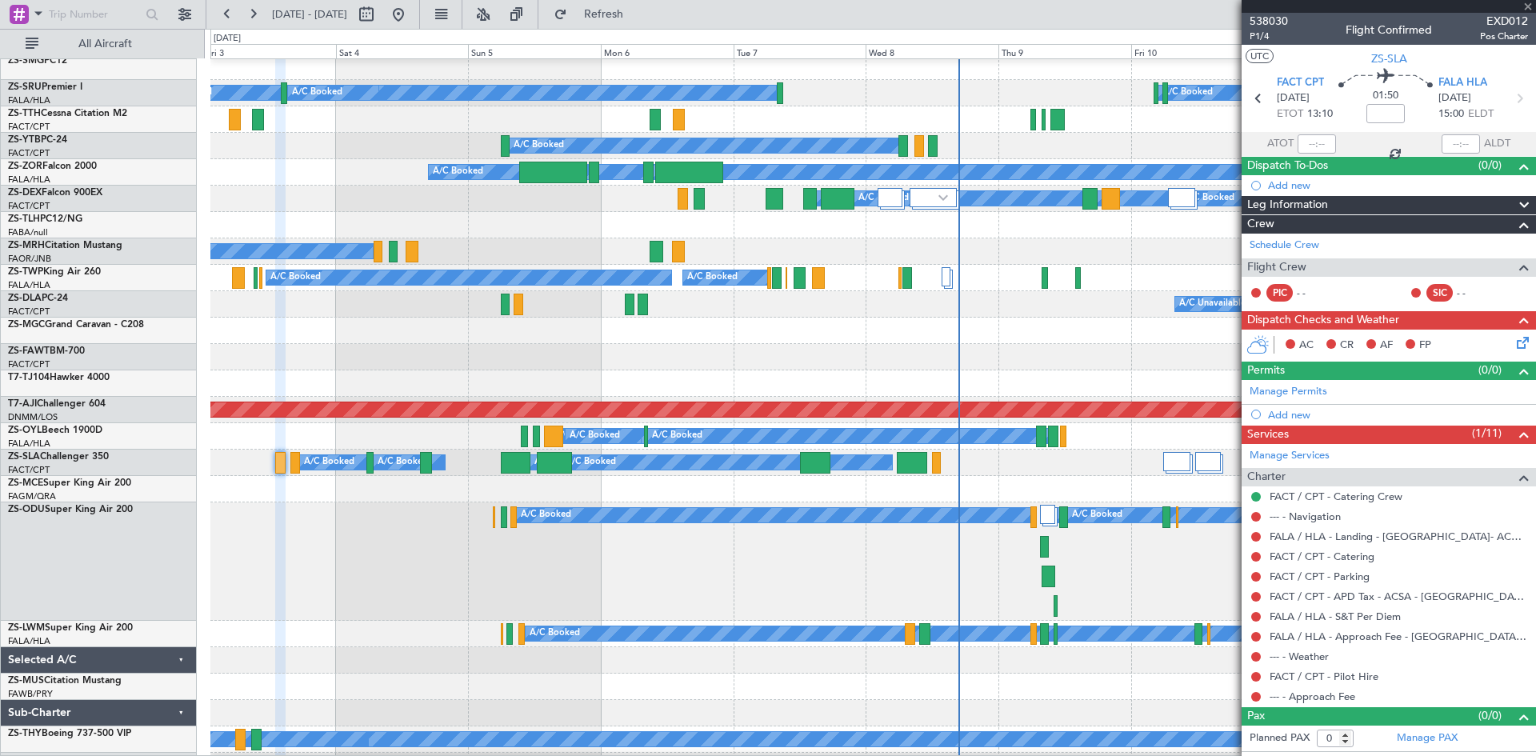
type input "05:55"
type input "11:10"
type input "3"
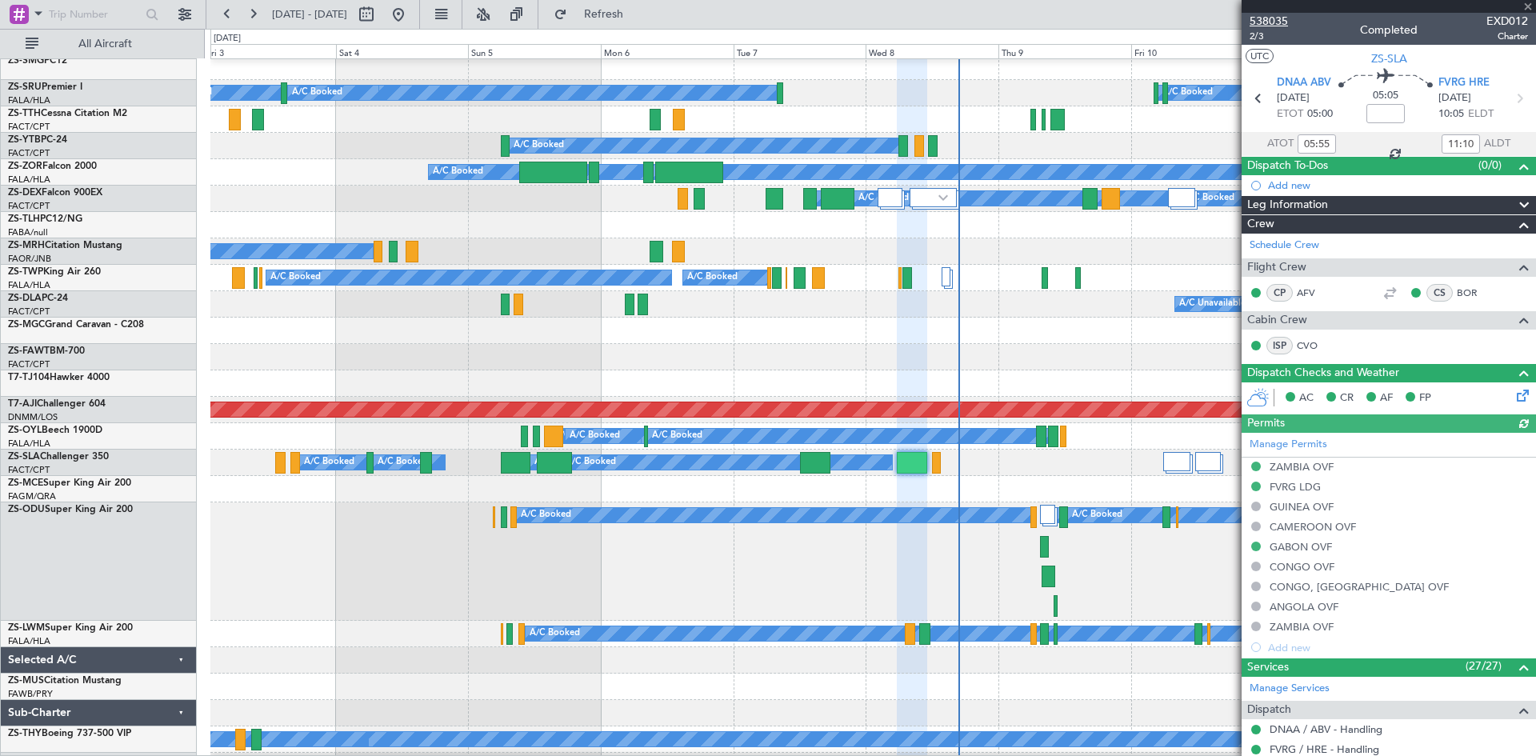
click at [1269, 22] on span "538035" at bounding box center [1269, 21] width 38 height 17
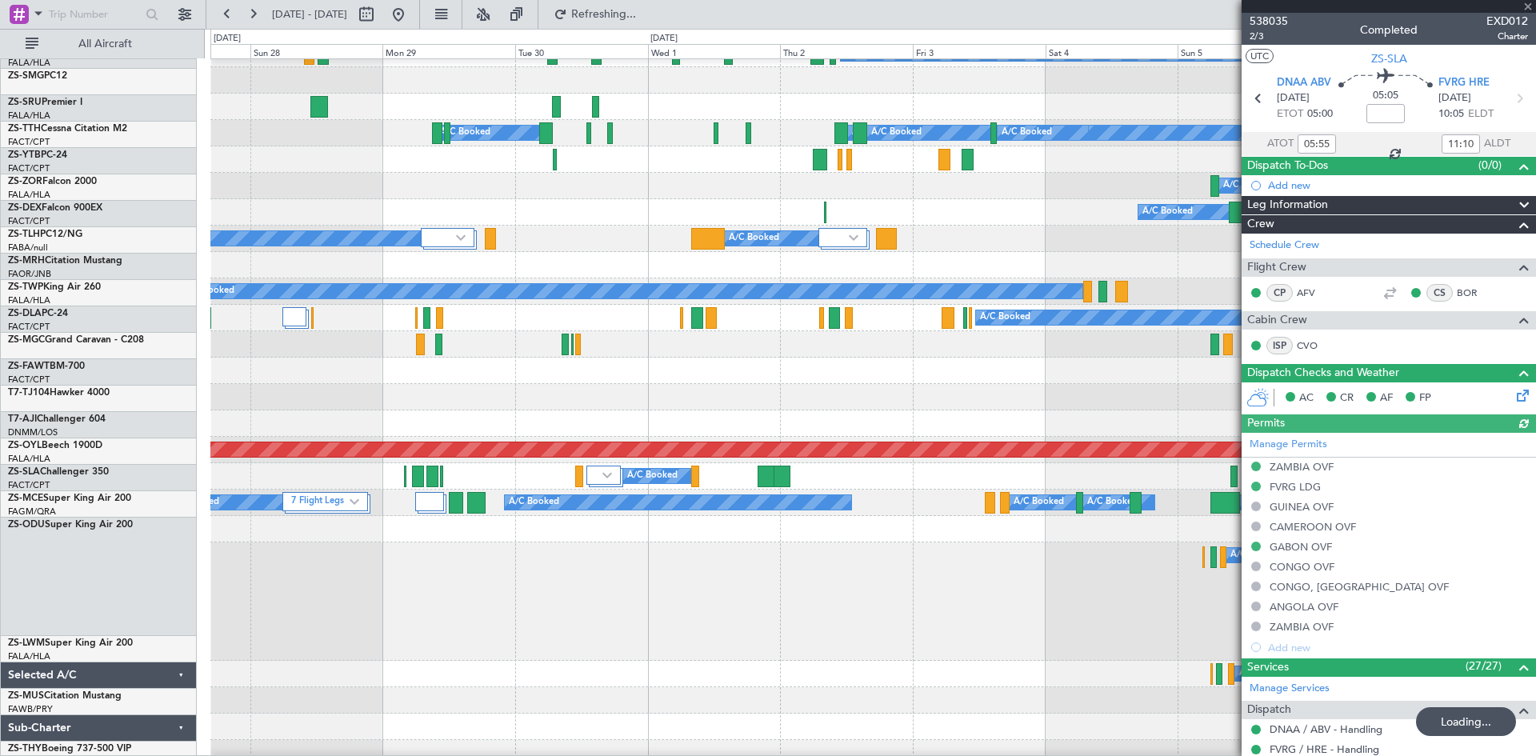
scroll to position [774, 0]
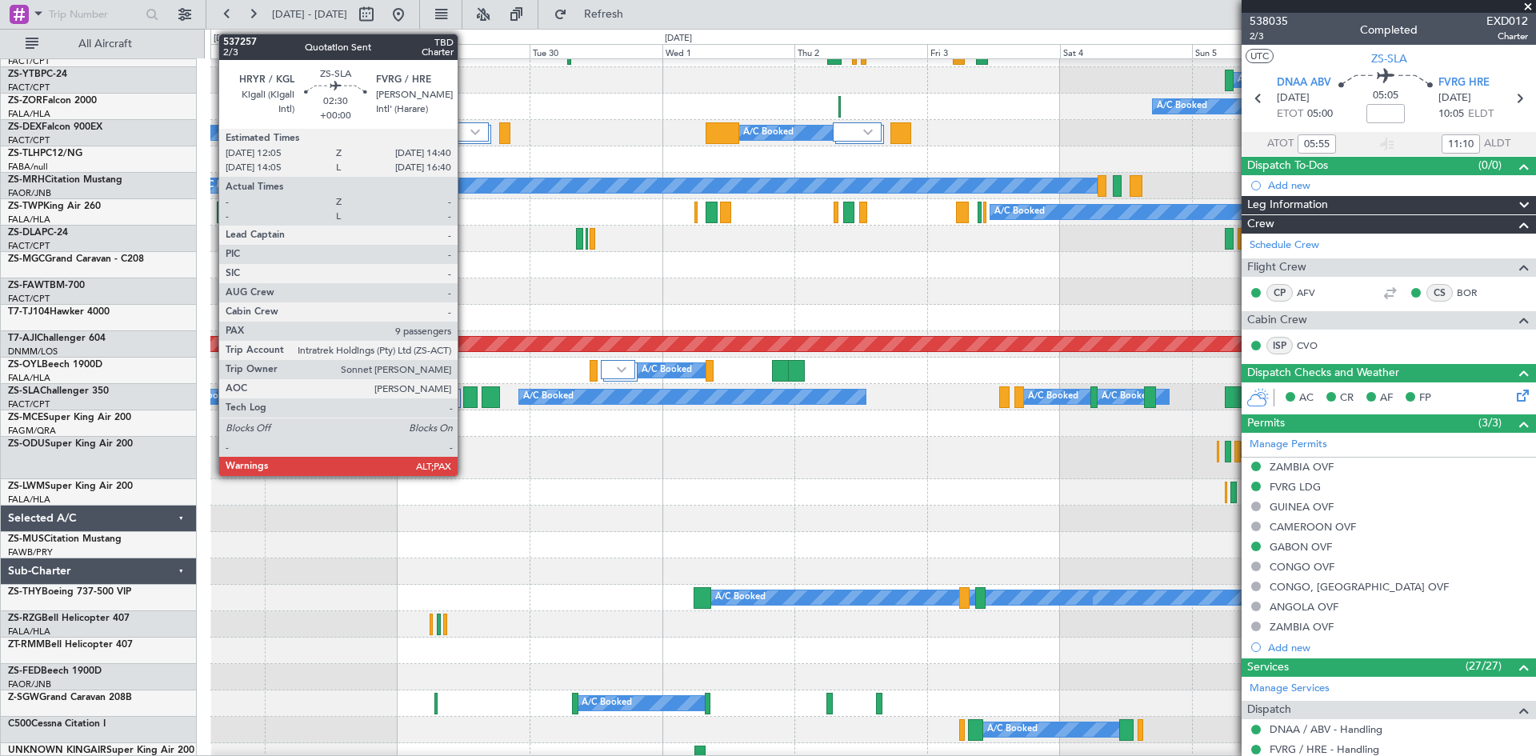
click at [465, 391] on div at bounding box center [470, 398] width 14 height 22
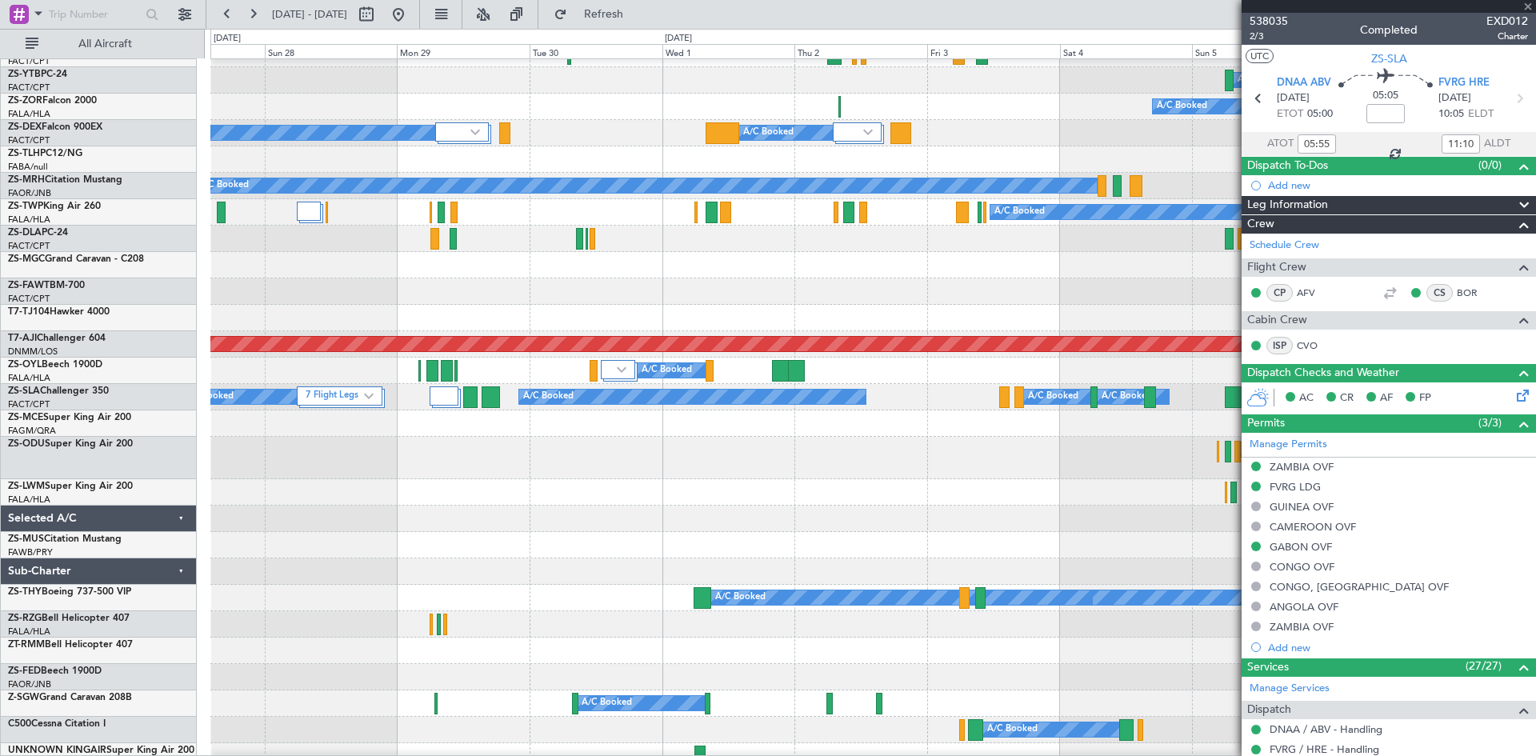
type input "9"
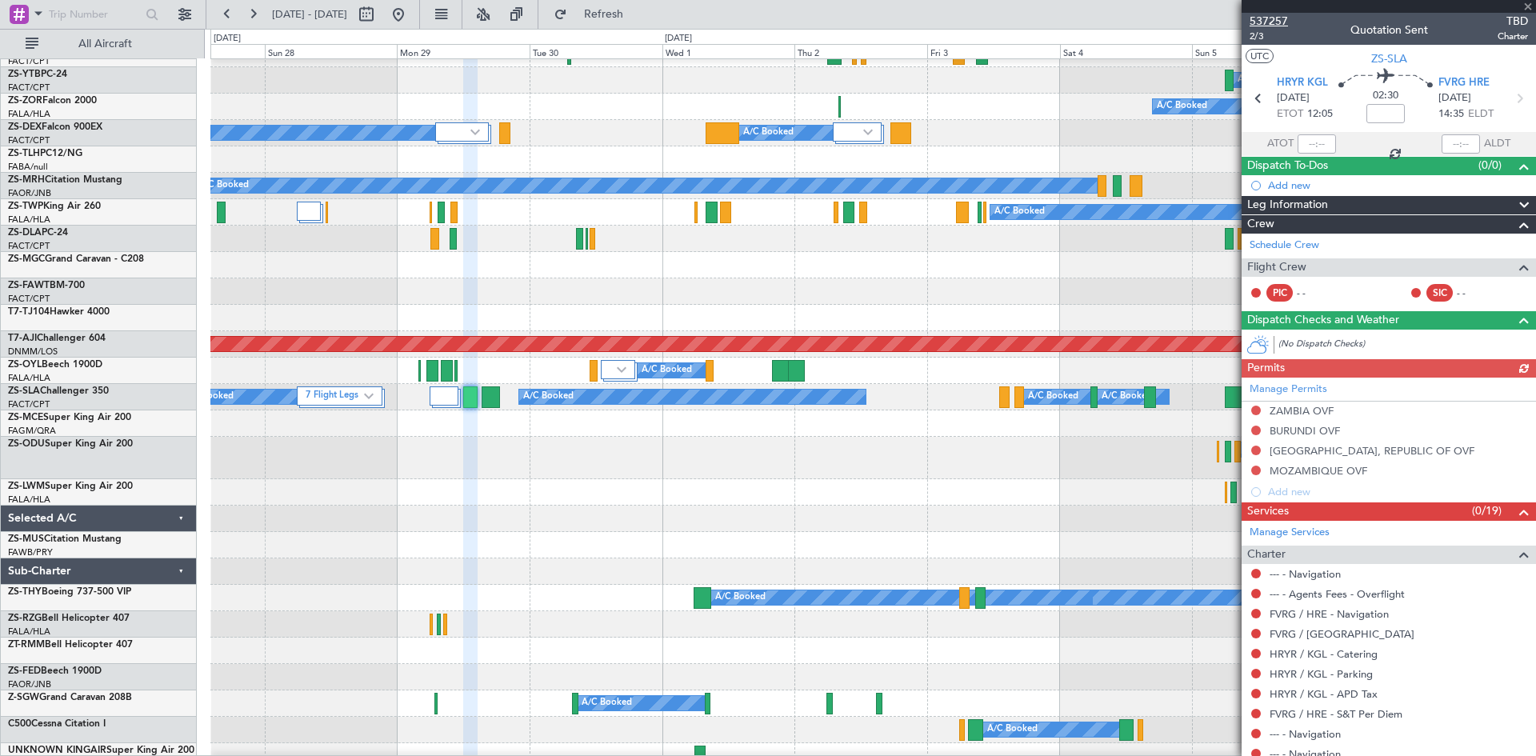
click at [1269, 19] on span "537257" at bounding box center [1269, 21] width 38 height 17
